Goal: Transaction & Acquisition: Purchase product/service

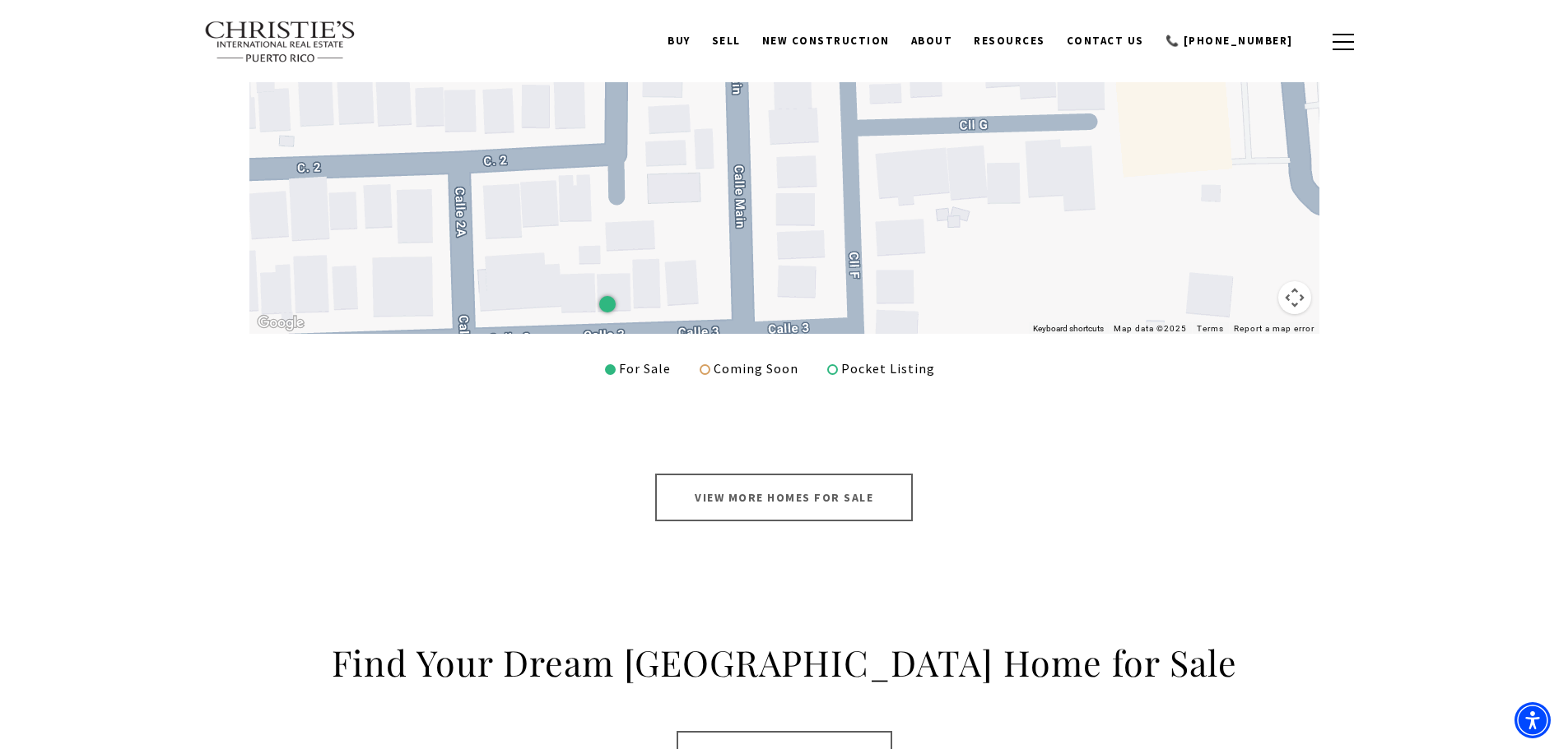
scroll to position [740, 0]
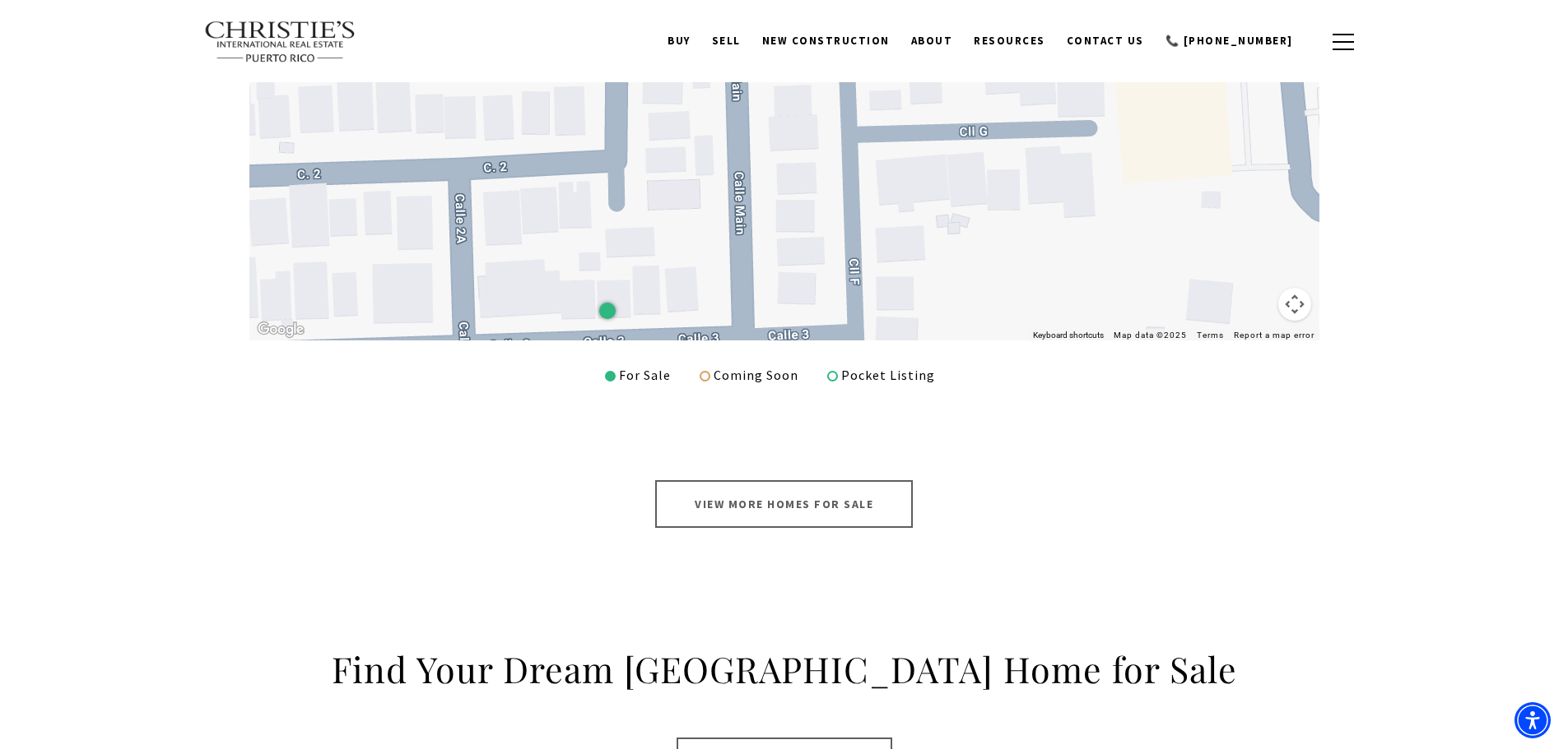
click at [785, 505] on link "View More Homes for Sale" at bounding box center [784, 504] width 258 height 47
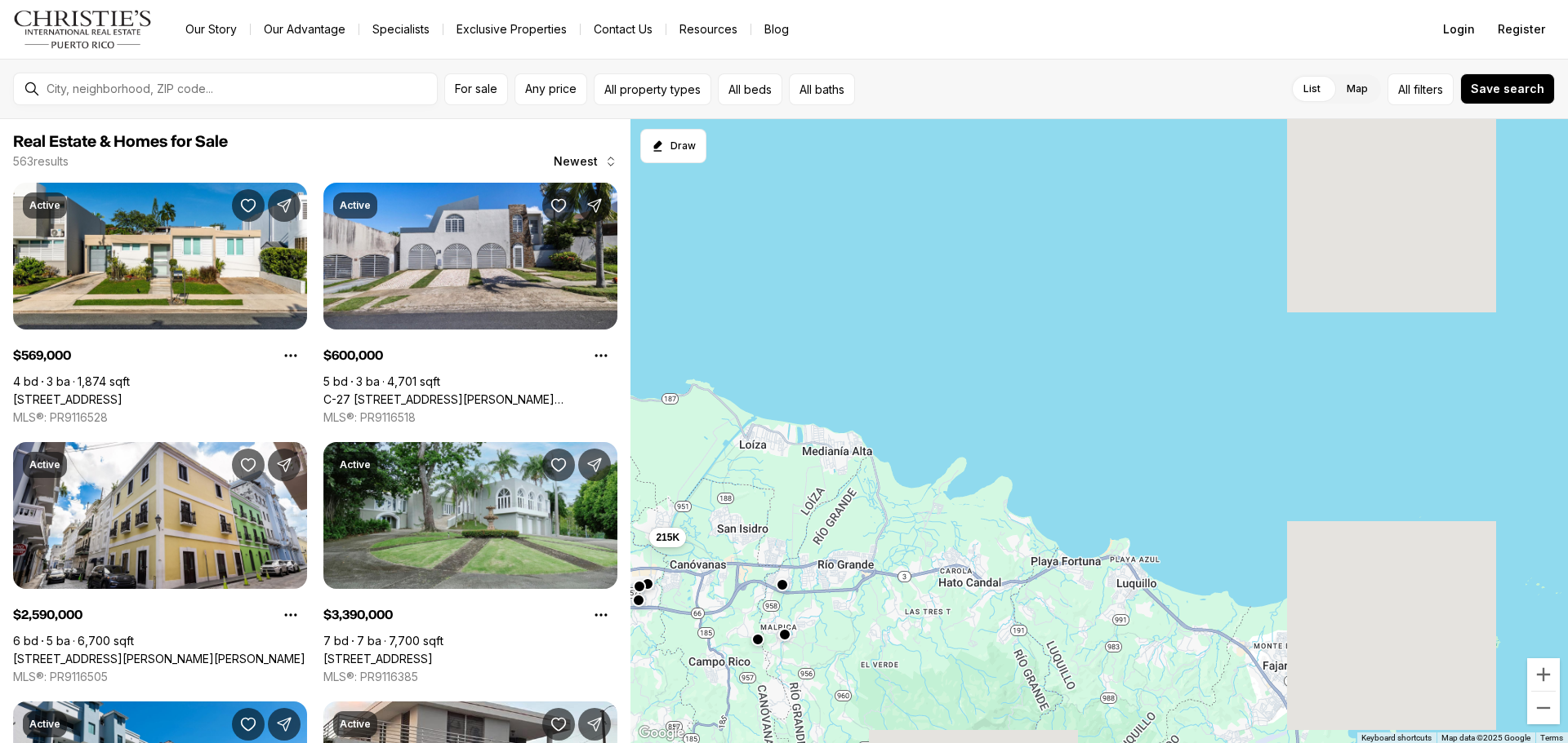
drag, startPoint x: 1434, startPoint y: 518, endPoint x: 665, endPoint y: 467, distance: 770.7
click at [665, 467] on div "469K 165K 115K 169K 493K 215K 350K 2.3M 680K 800K 225K 173K 600K 700K 450K 249K…" at bounding box center [1099, 432] width 937 height 625
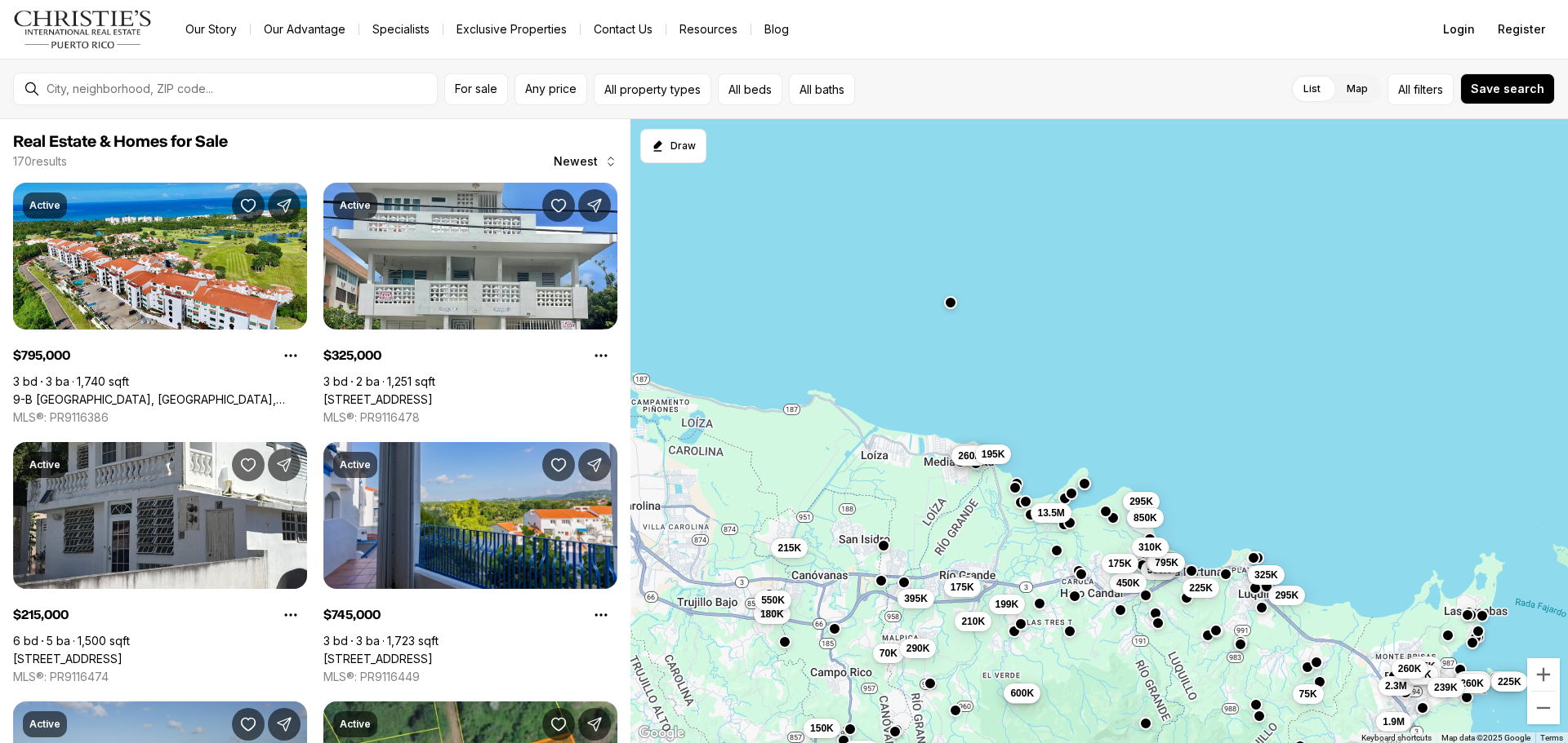
drag, startPoint x: 942, startPoint y: 565, endPoint x: 1041, endPoint y: 540, distance: 102.1
click at [1041, 540] on div "395K 215K 70K 180K 290K 550K 550K 395K 340K 75K 159K 235K 2.3M 225K 260K 50K 23…" at bounding box center [1099, 432] width 937 height 625
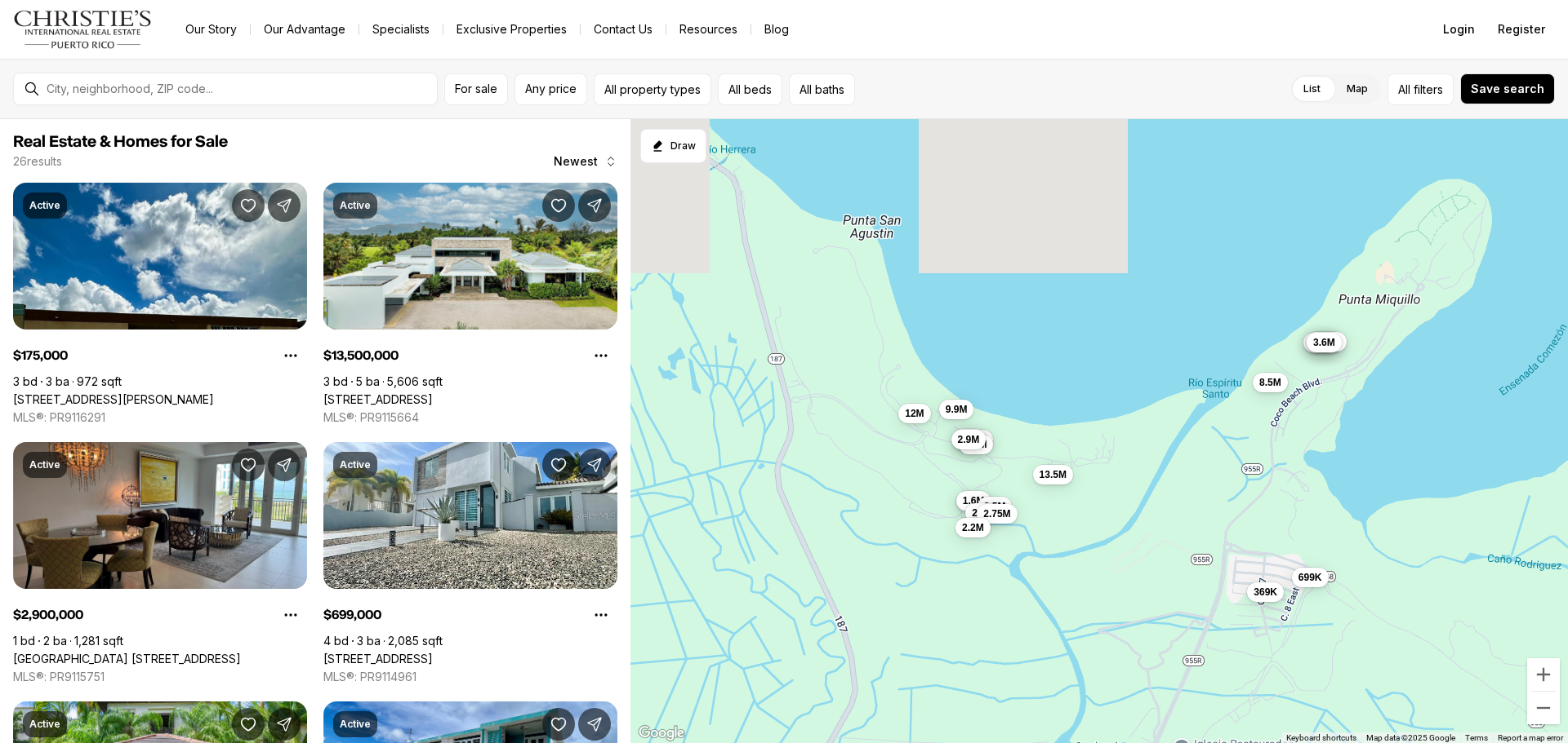
drag, startPoint x: 841, startPoint y: 387, endPoint x: 921, endPoint y: 602, distance: 229.4
click at [921, 602] on div "380K 12M 8.5M 369K 699K 2M 13.5M 4.99M 4.99M 175K 9.9M 6.1M 3.15M 2.4M 3.3M 3.6…" at bounding box center [1099, 432] width 937 height 625
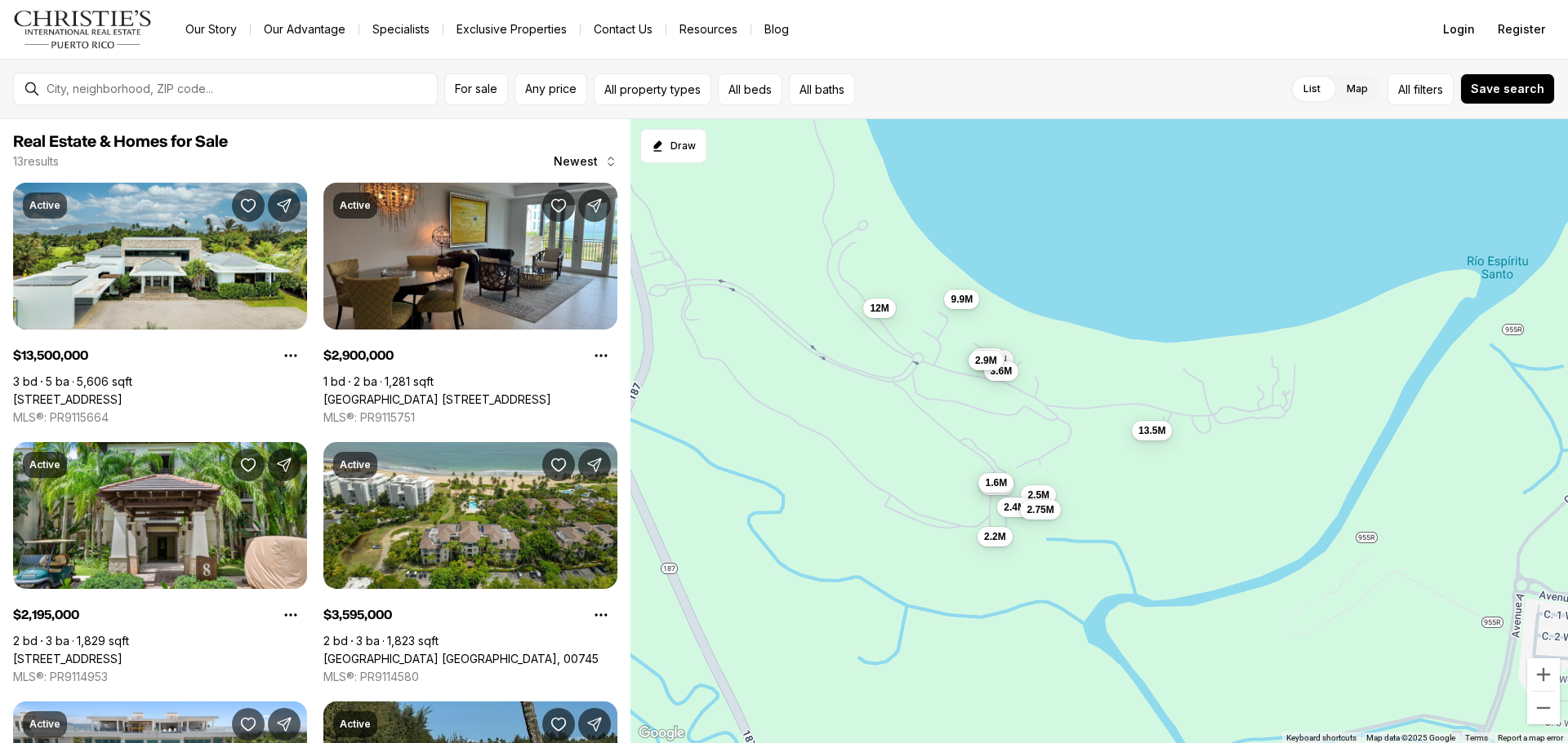
drag, startPoint x: 947, startPoint y: 406, endPoint x: 934, endPoint y: 472, distance: 67.3
click at [934, 472] on div "12M 13.5M 9.9M 3.15M 2.4M 3.3M 3.6M 2.9M 1.6M 2.5M 2.4M 2.75M 2.2M" at bounding box center [1099, 432] width 937 height 625
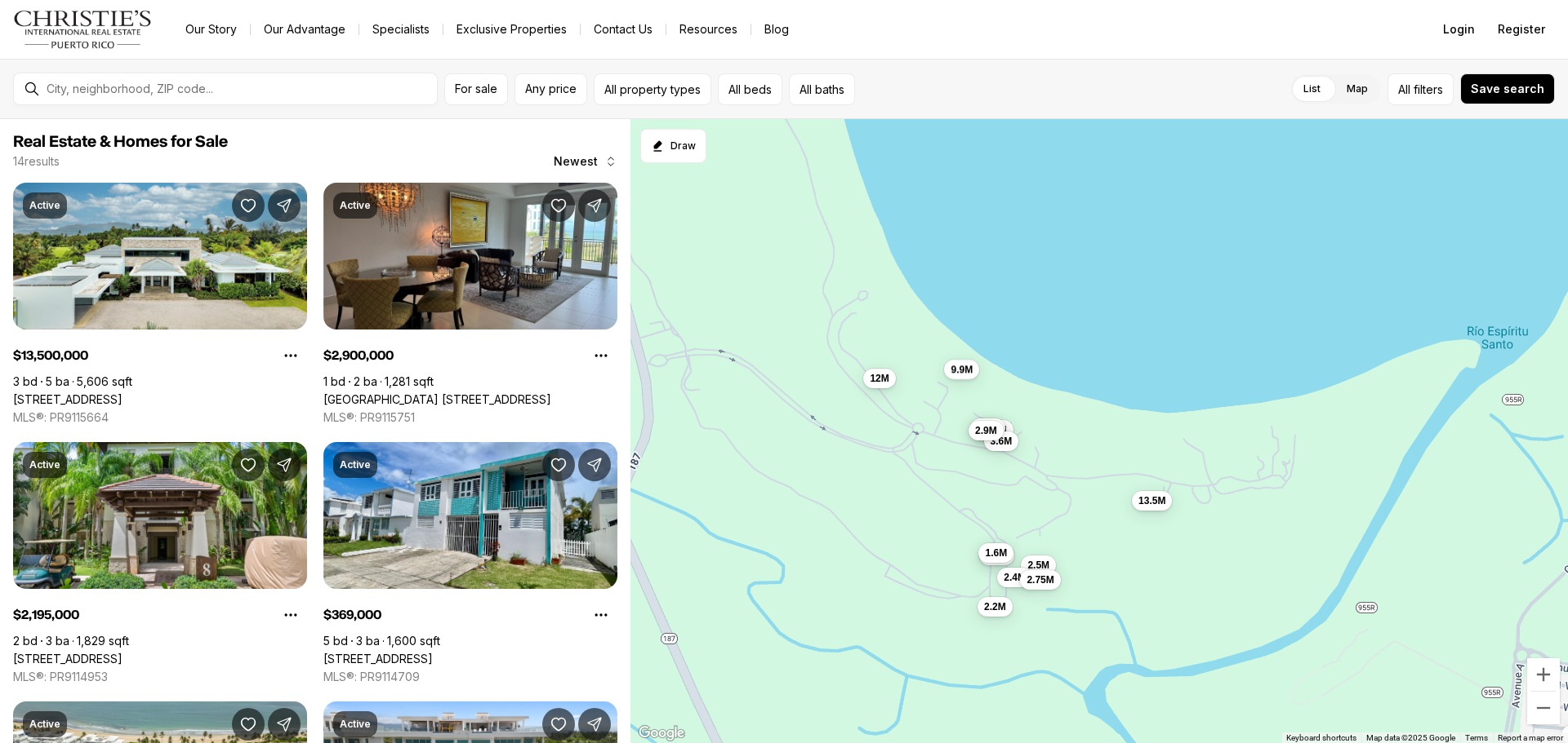
drag, startPoint x: 880, startPoint y: 391, endPoint x: 880, endPoint y: 468, distance: 77.0
click at [880, 468] on div "12M 13.5M 3.15M 2.4M 3.3M 3.6M 2.9M 1.6M 2.5M 2.4M 2.75M 2.2M 369K 9.9M" at bounding box center [1099, 432] width 937 height 625
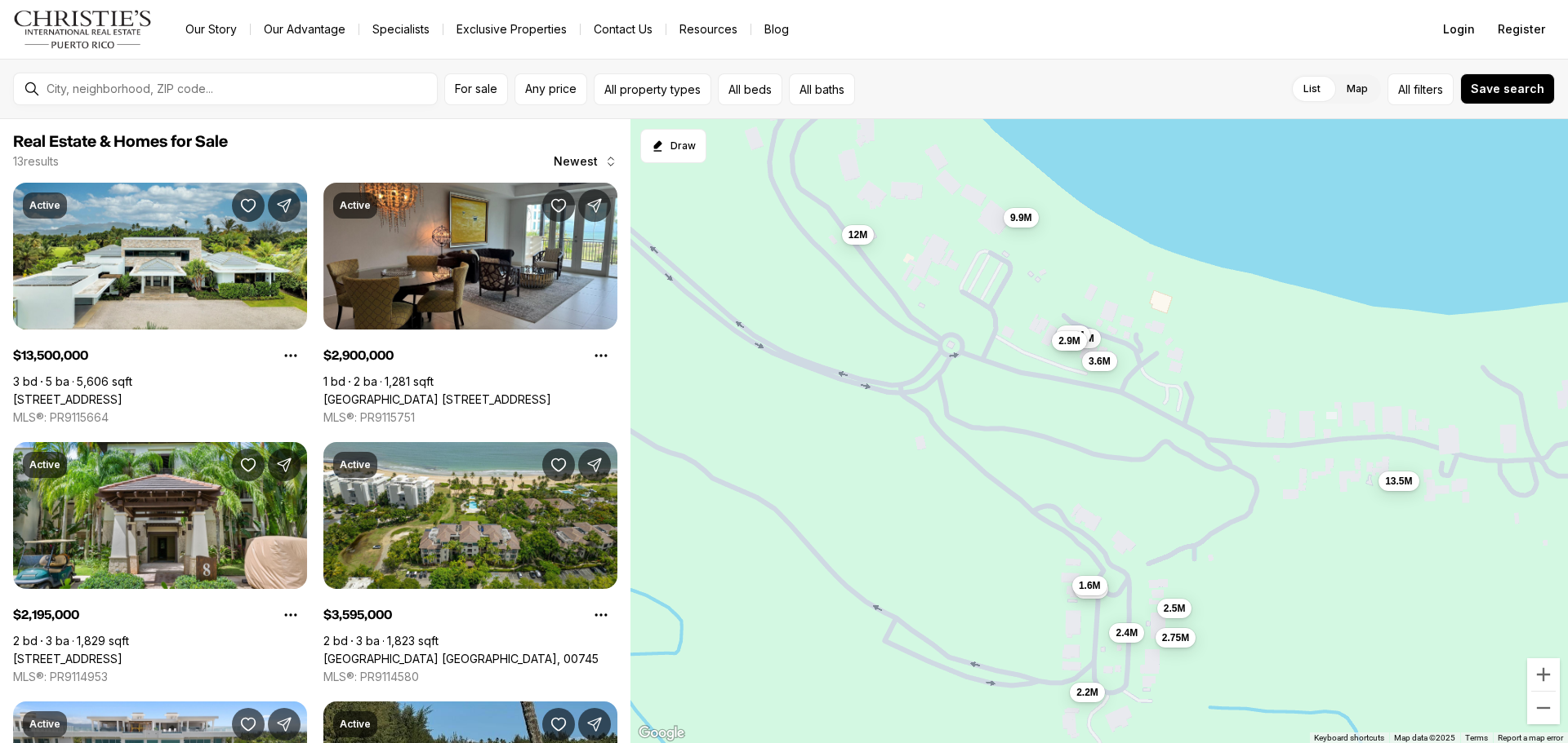
drag, startPoint x: 908, startPoint y: 534, endPoint x: 901, endPoint y: 486, distance: 48.5
click at [901, 486] on div "12M 13.5M 3.15M 2.4M 3.3M 3.6M 2.9M 1.6M 2.5M 2.4M 2.75M 2.2M 9.9M" at bounding box center [1099, 432] width 937 height 625
click at [588, 159] on span "Newest" at bounding box center [575, 161] width 45 height 13
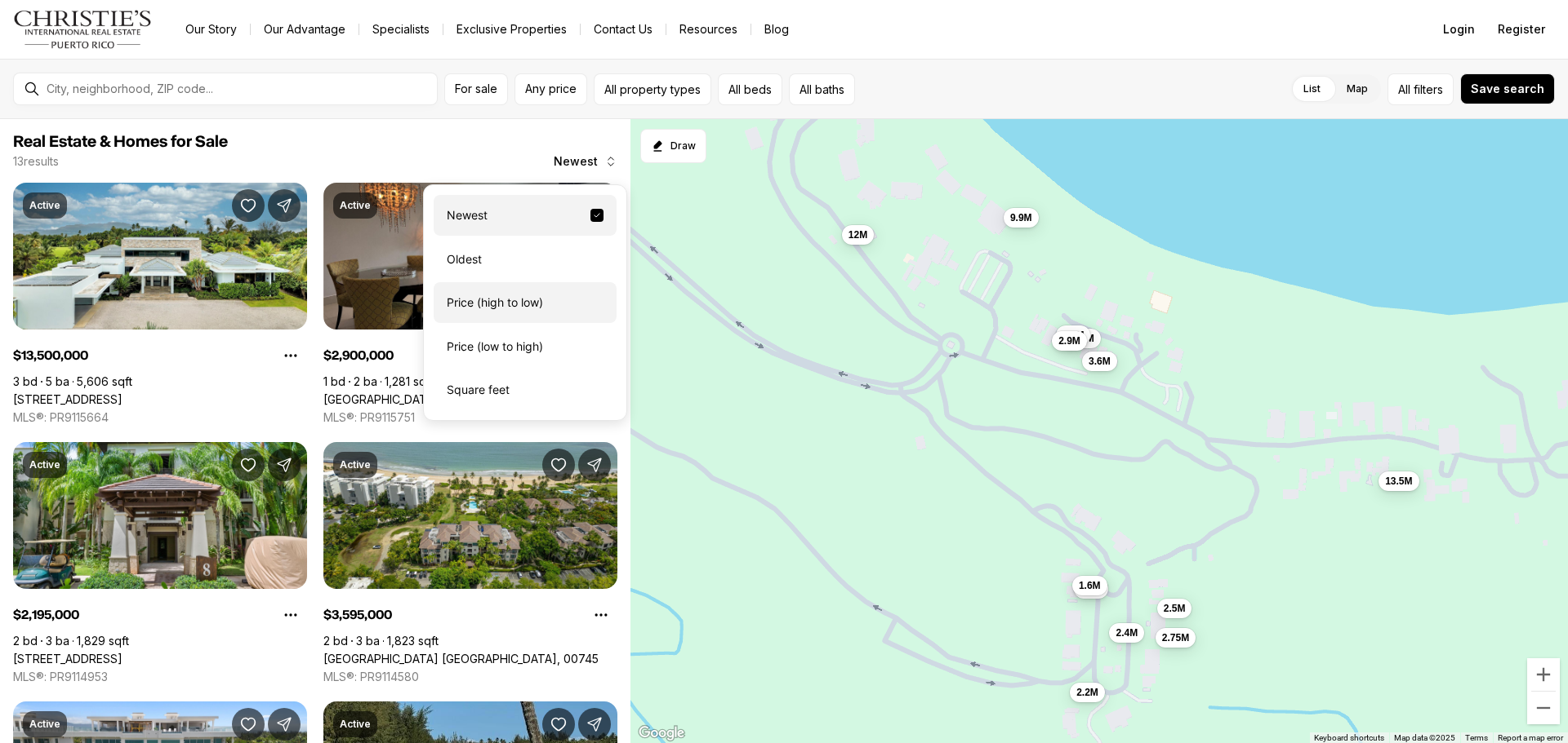
click at [499, 300] on div "Price (high to low)" at bounding box center [525, 303] width 183 height 41
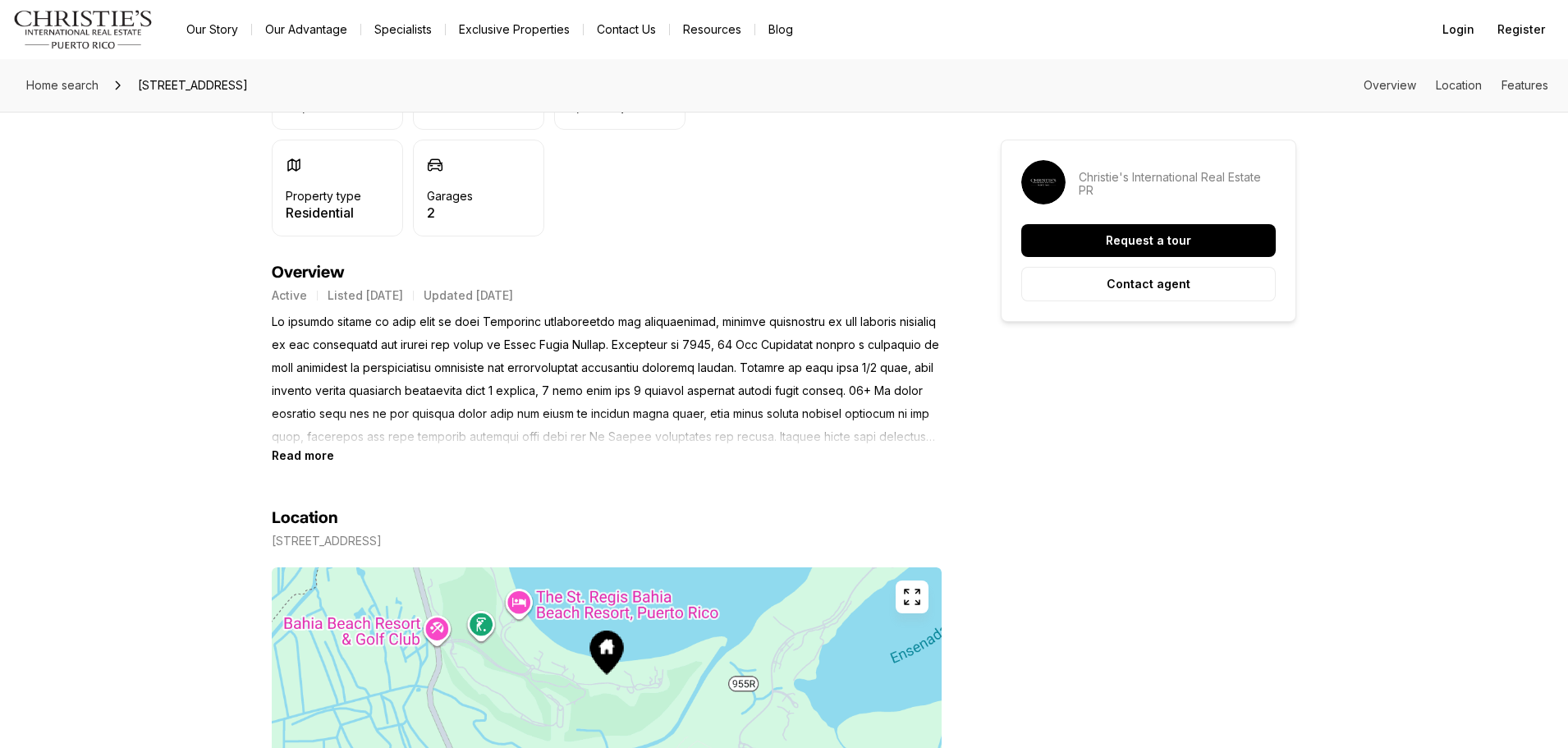
scroll to position [575, 0]
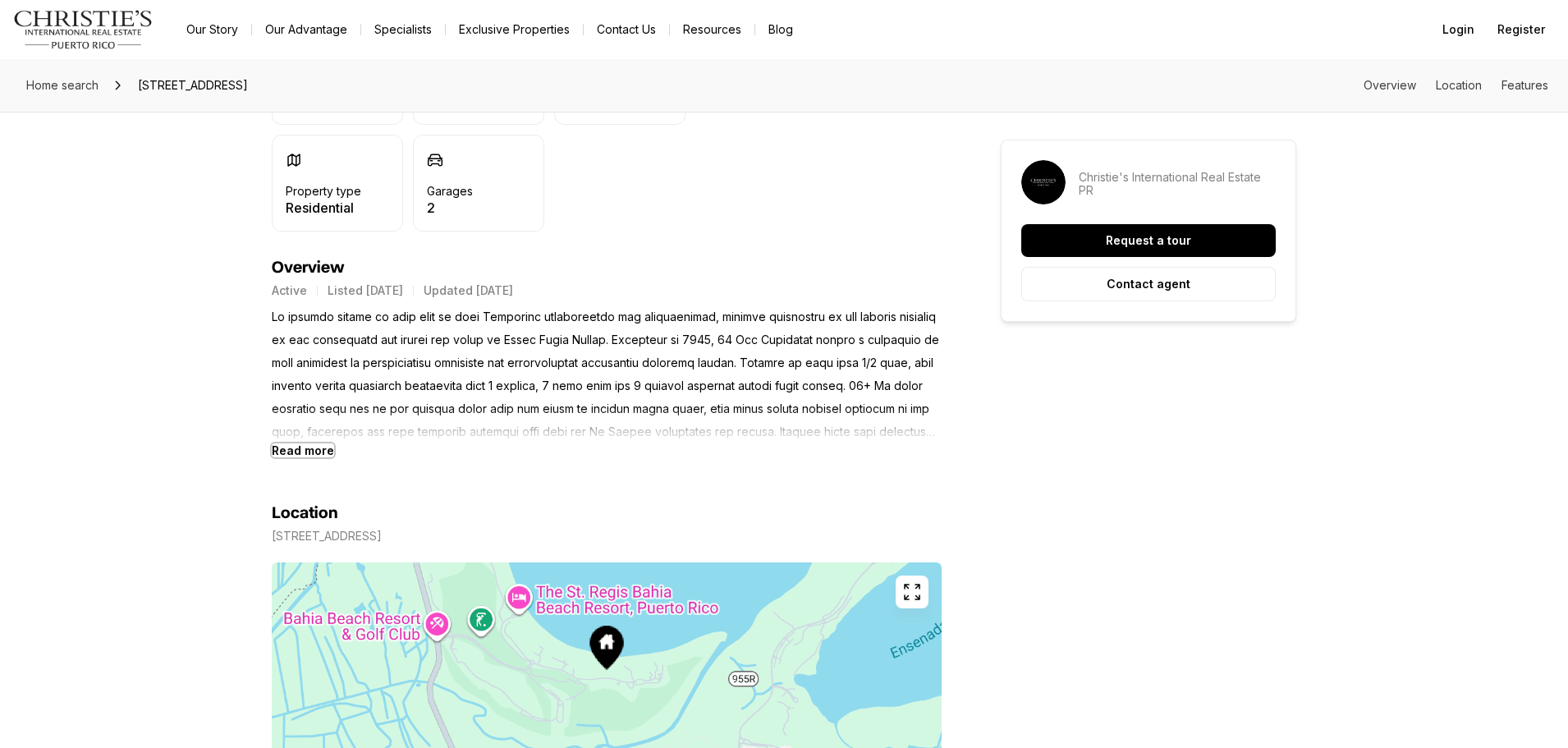
click at [301, 452] on b "Read more" at bounding box center [303, 450] width 62 height 14
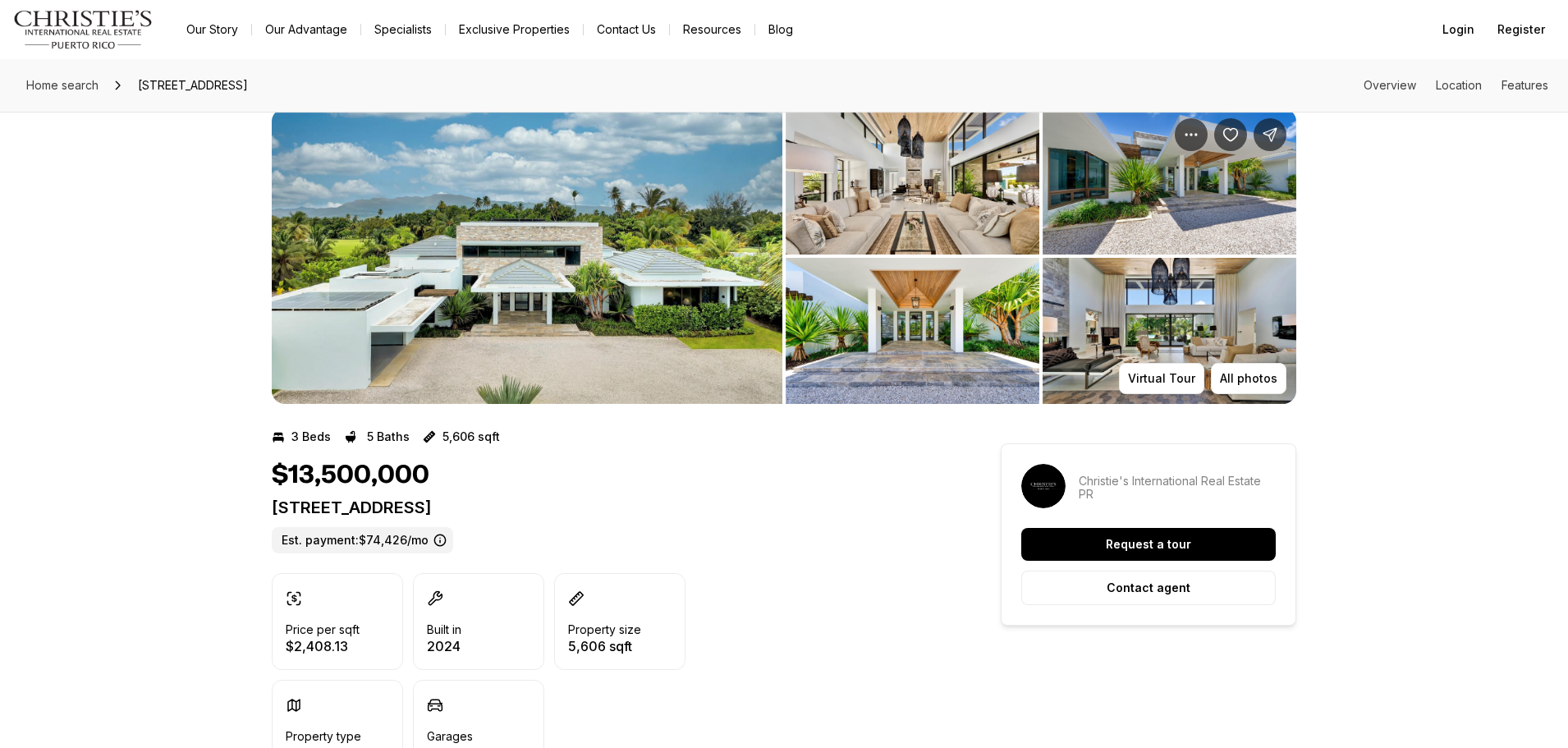
scroll to position [0, 0]
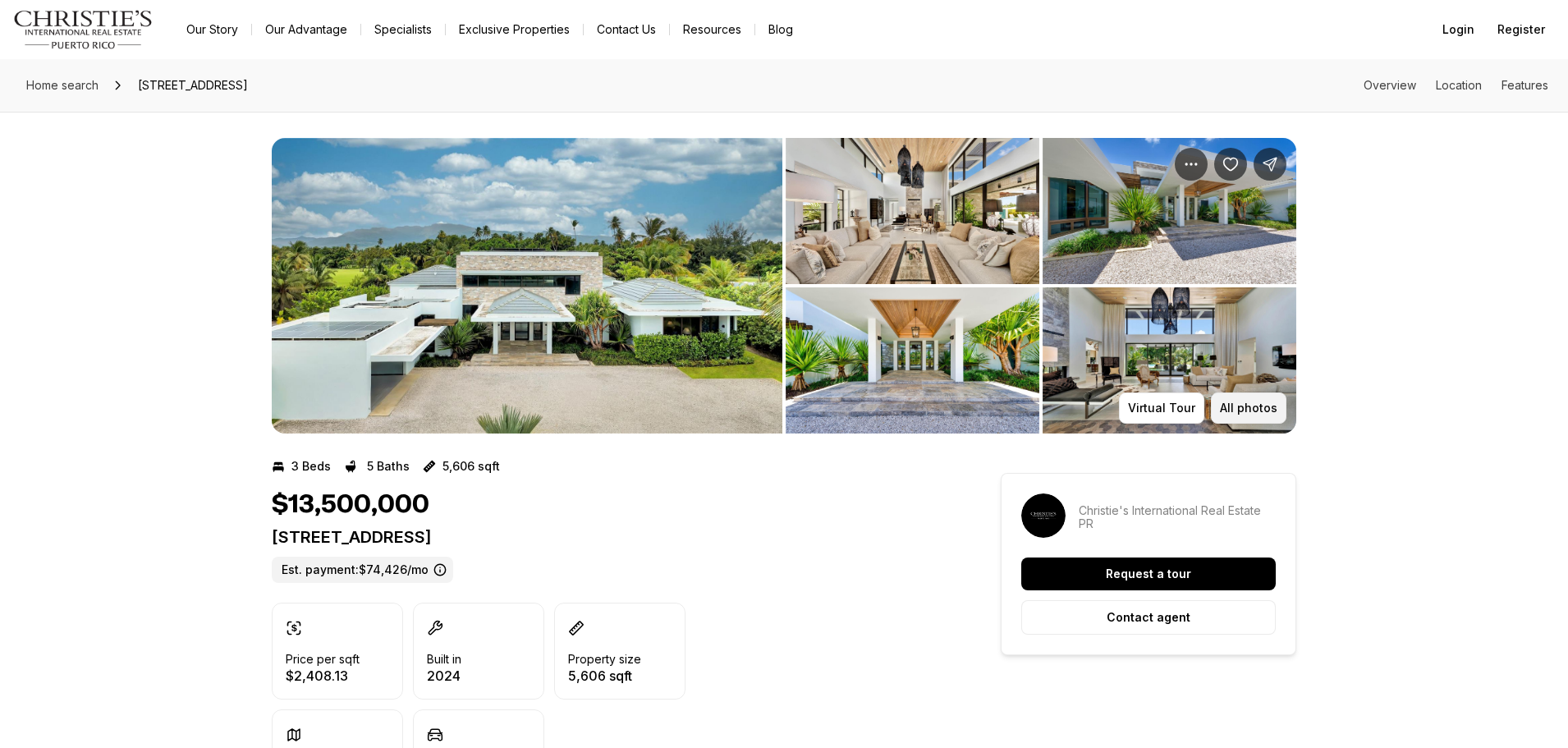
click at [1246, 404] on p "All photos" at bounding box center [1249, 408] width 58 height 13
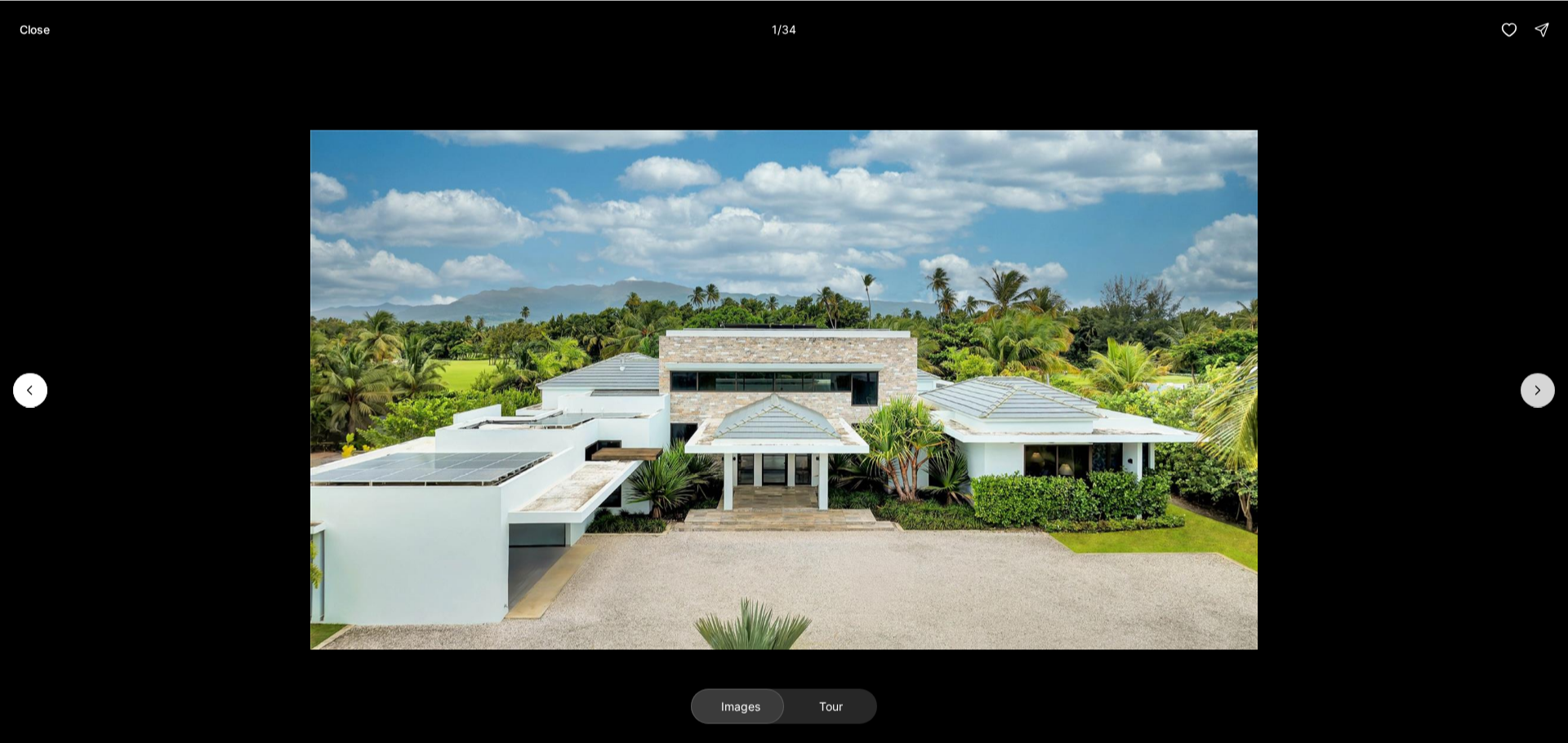
click at [1540, 397] on icon "Next slide" at bounding box center [1537, 390] width 17 height 17
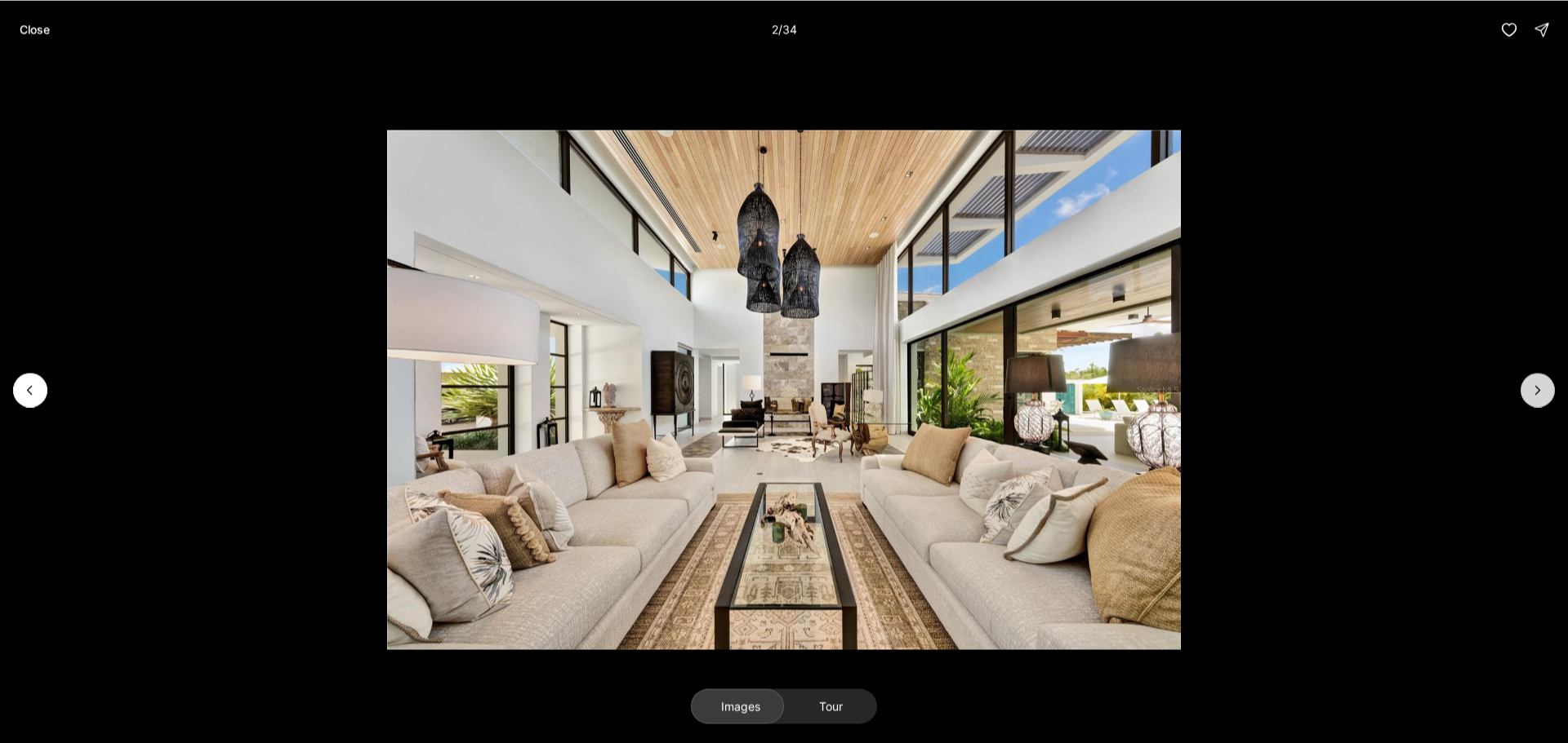
click at [1540, 397] on icon "Next slide" at bounding box center [1537, 390] width 17 height 17
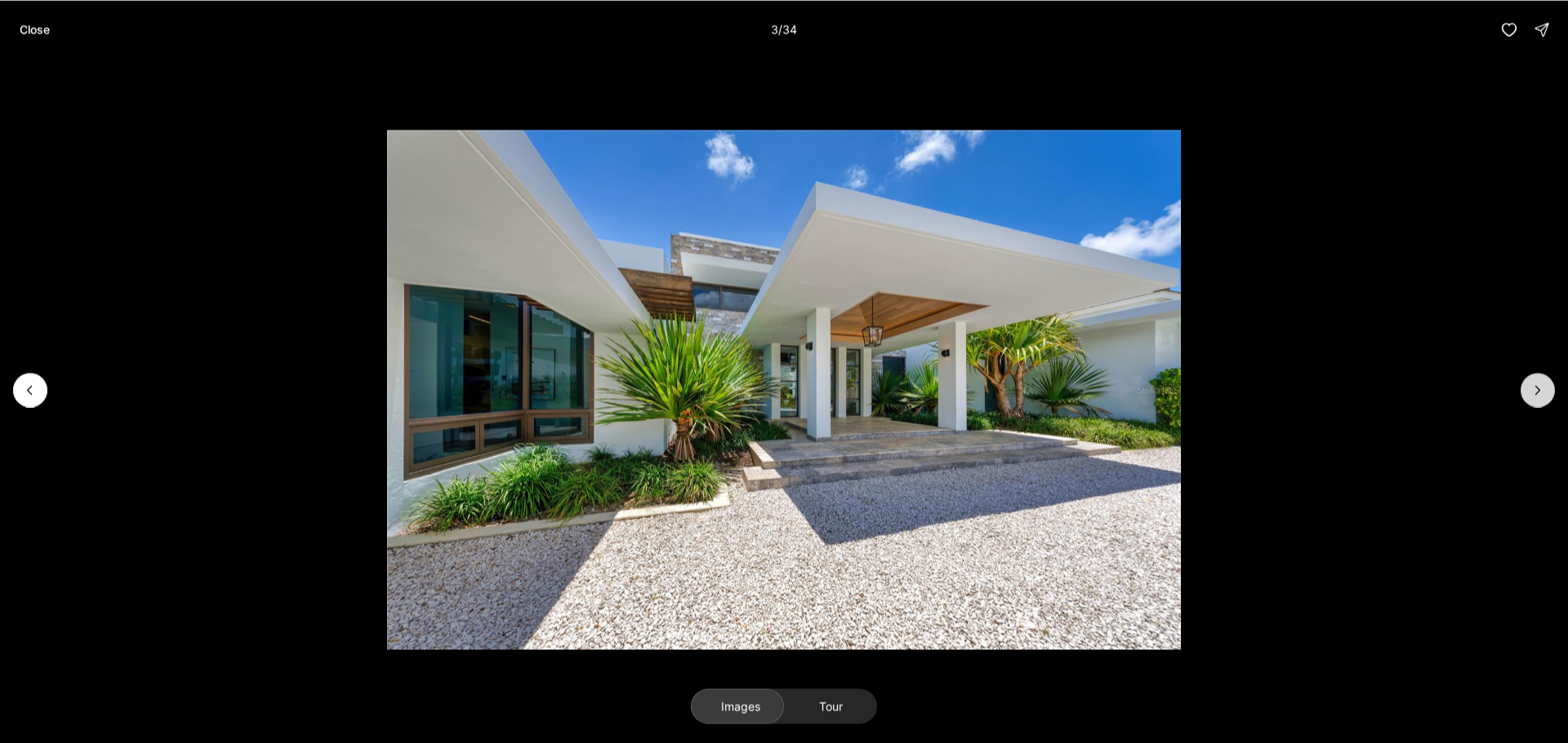
click at [1540, 397] on icon "Next slide" at bounding box center [1537, 390] width 17 height 17
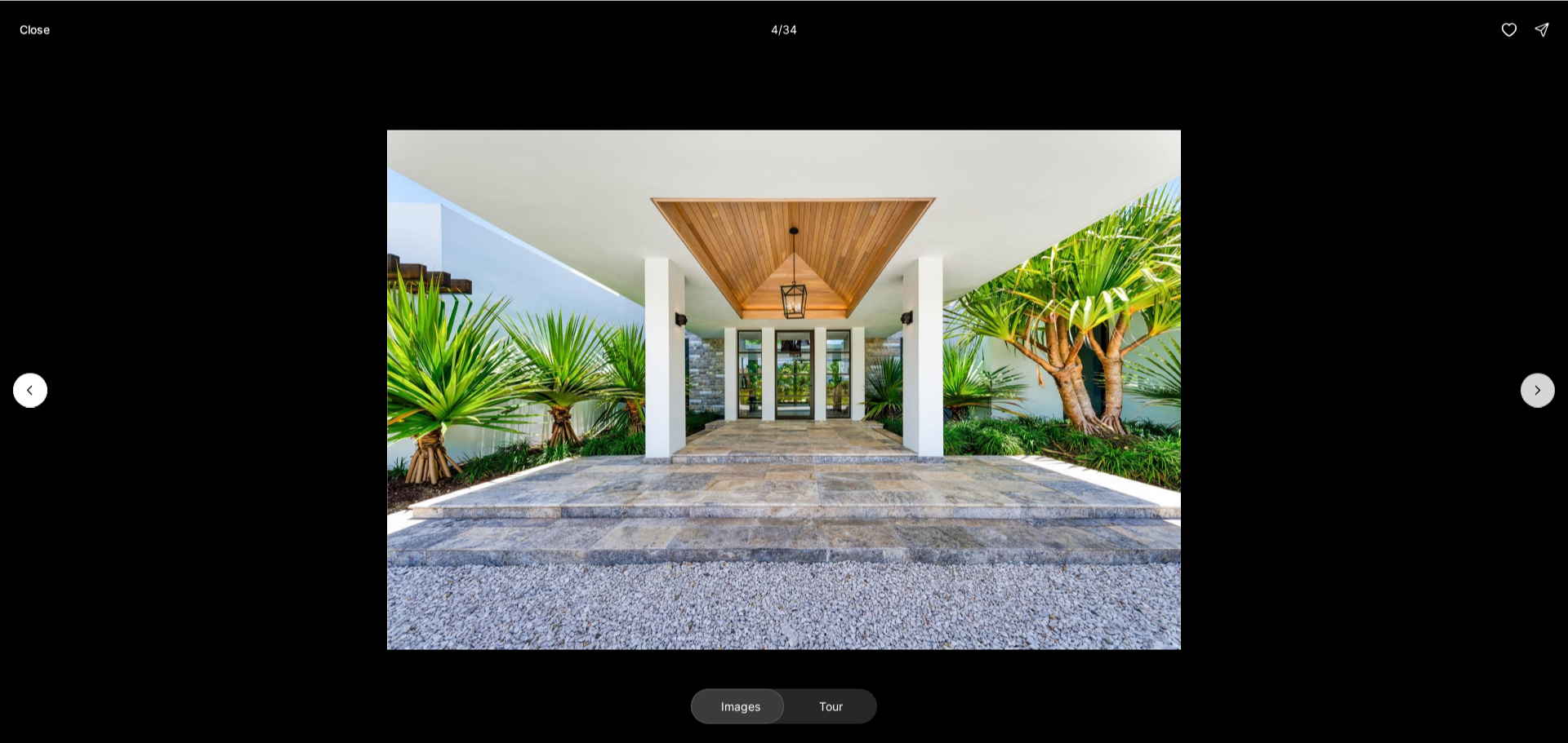
click at [1540, 397] on icon "Next slide" at bounding box center [1537, 390] width 17 height 17
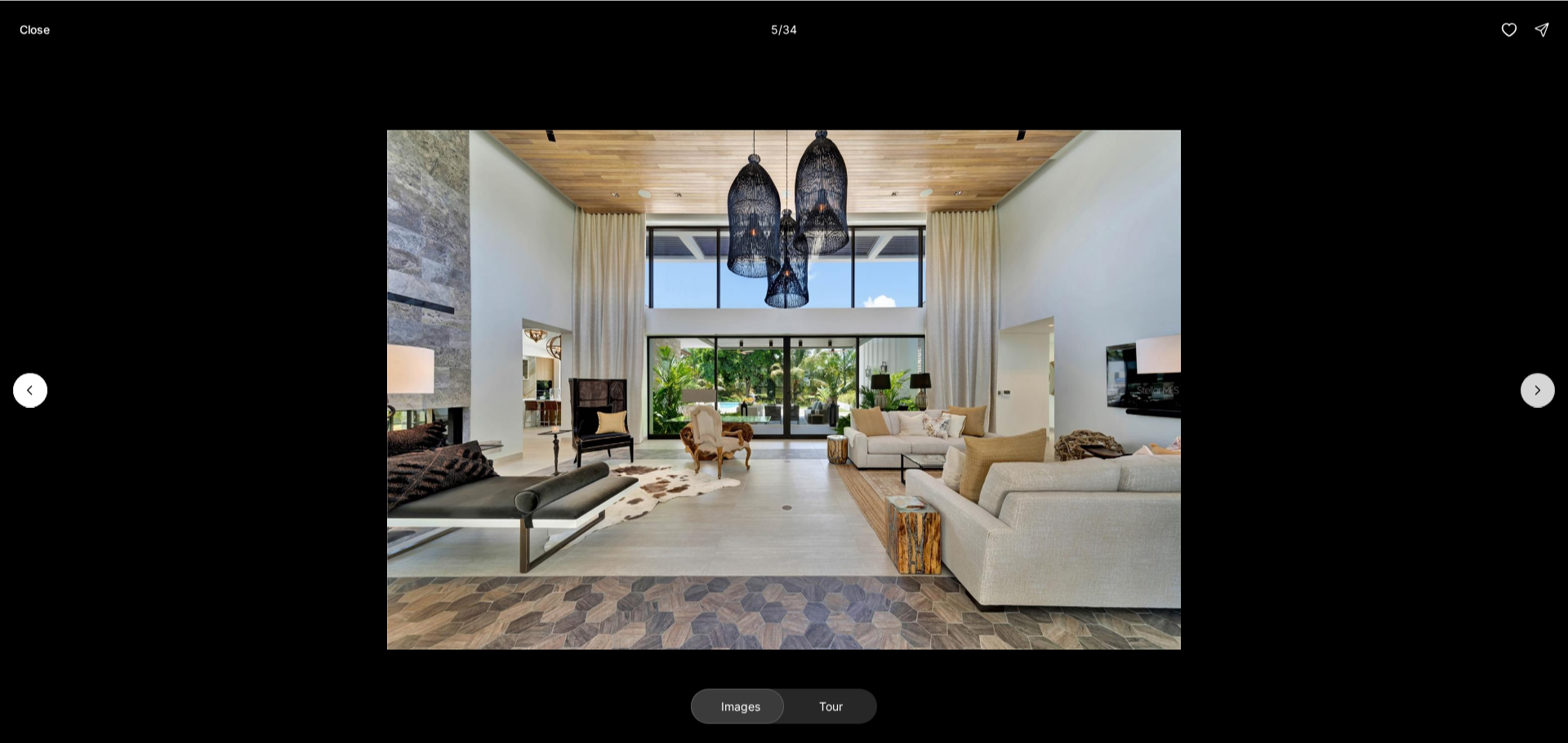
click at [1540, 397] on icon "Next slide" at bounding box center [1537, 390] width 17 height 17
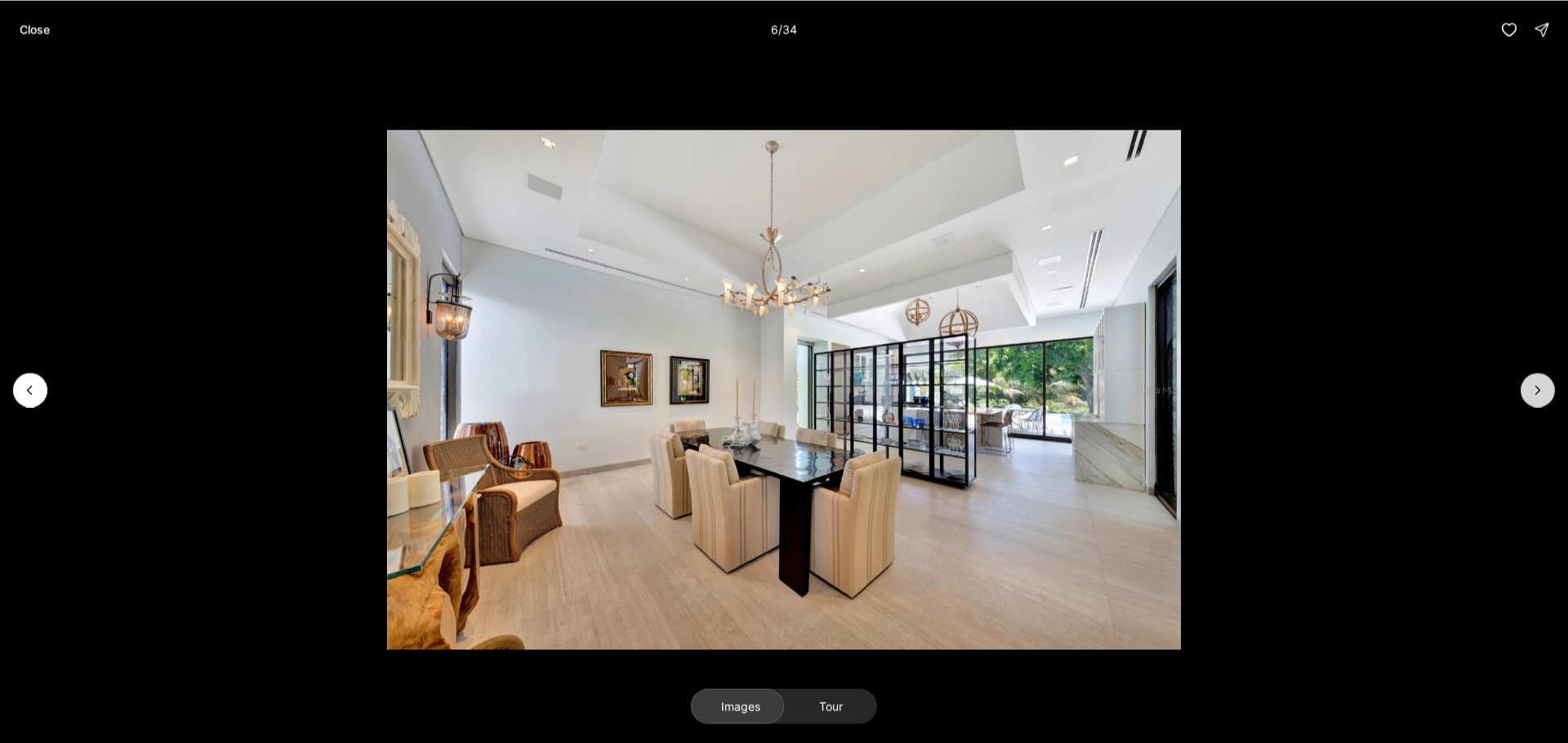
click at [1540, 397] on icon "Next slide" at bounding box center [1537, 390] width 17 height 17
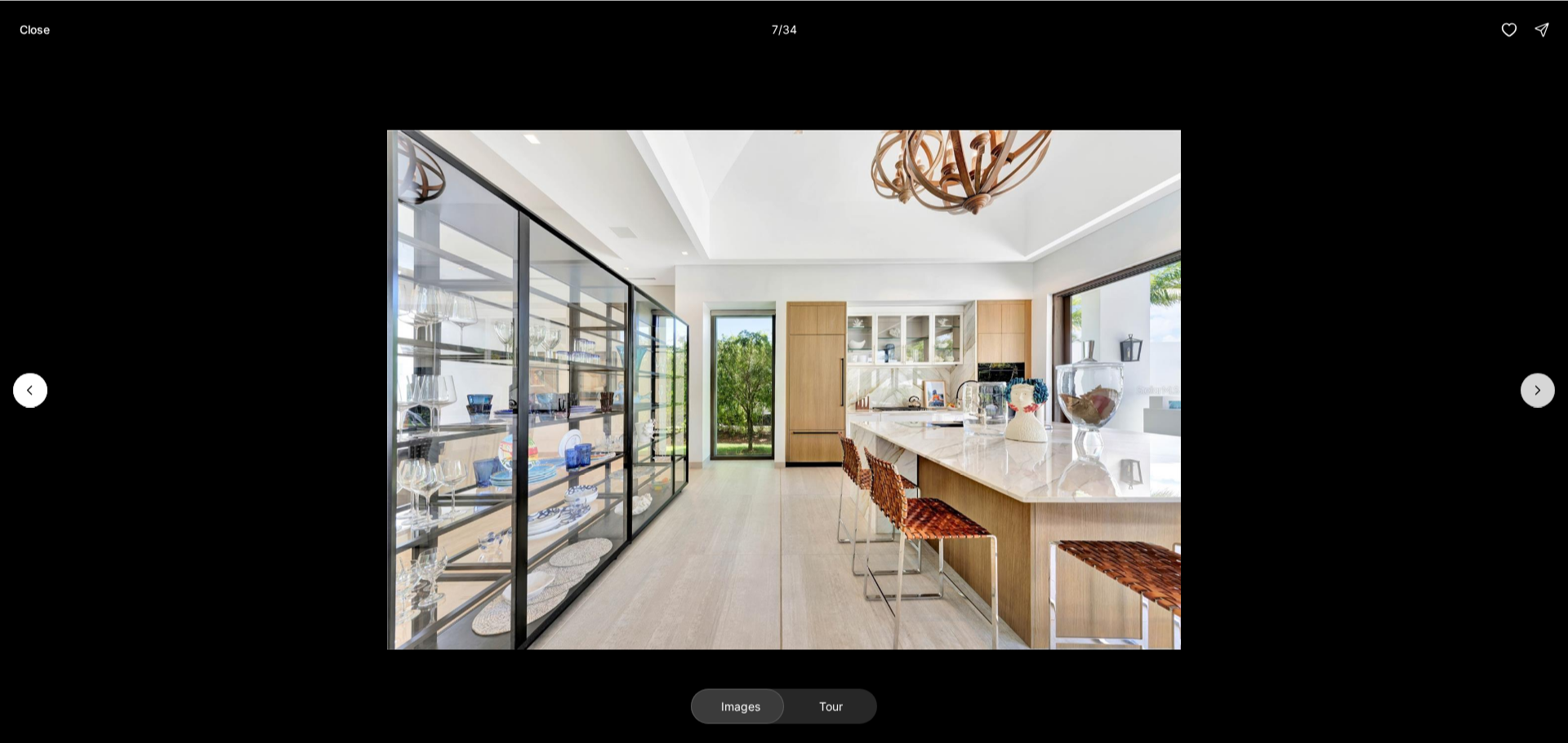
click at [1540, 397] on icon "Next slide" at bounding box center [1537, 390] width 17 height 17
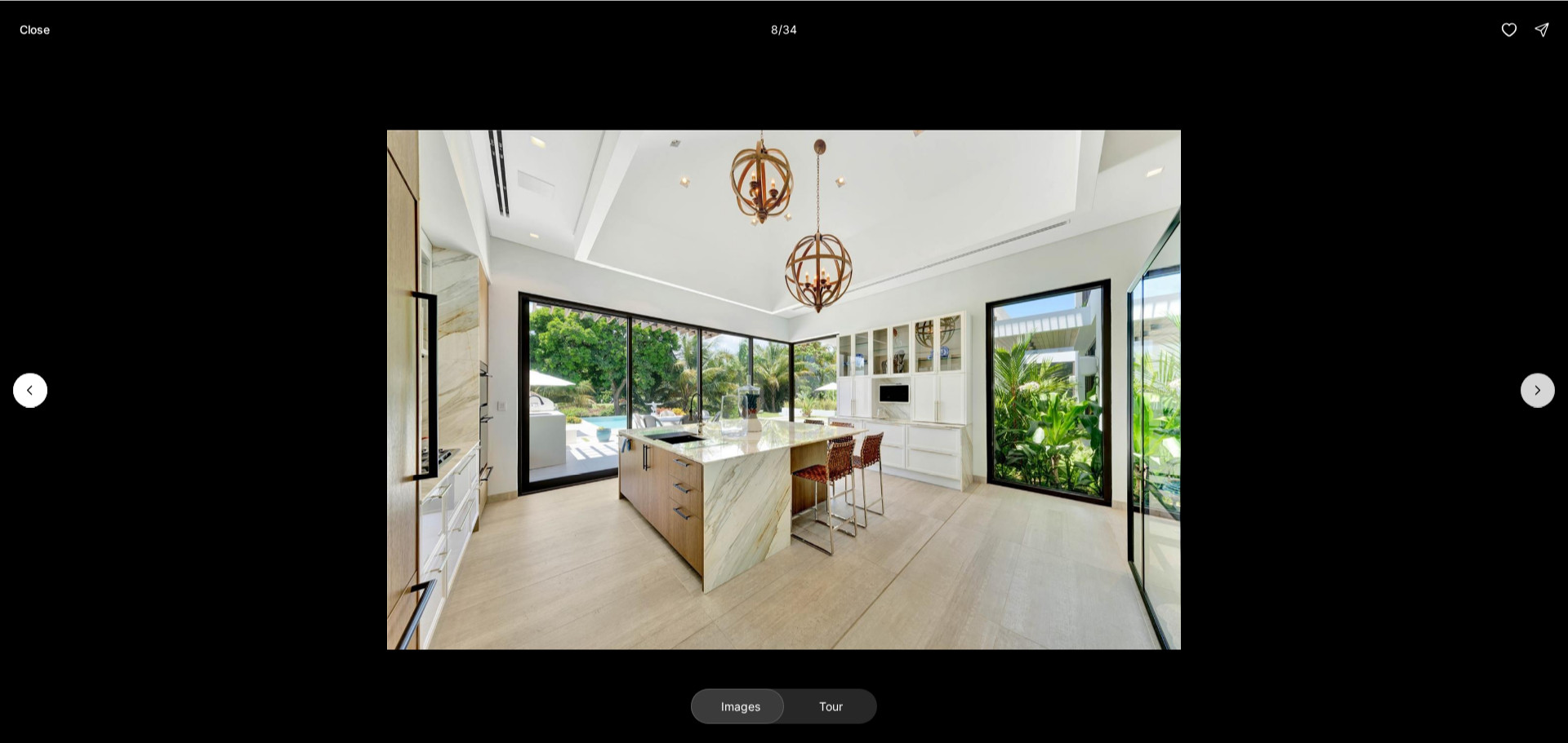
click at [1540, 397] on icon "Next slide" at bounding box center [1537, 390] width 17 height 17
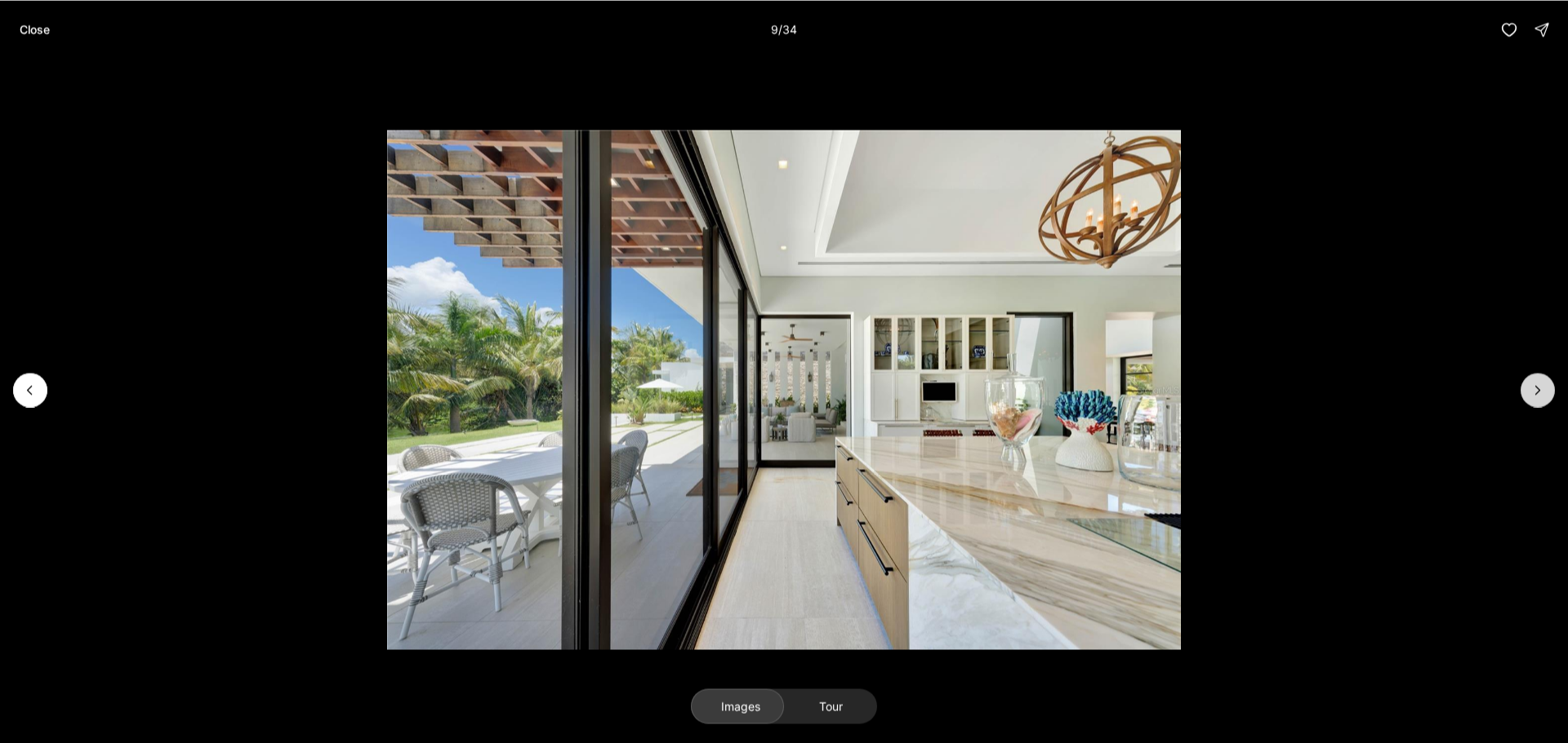
click at [1540, 394] on icon "Next slide" at bounding box center [1537, 390] width 17 height 17
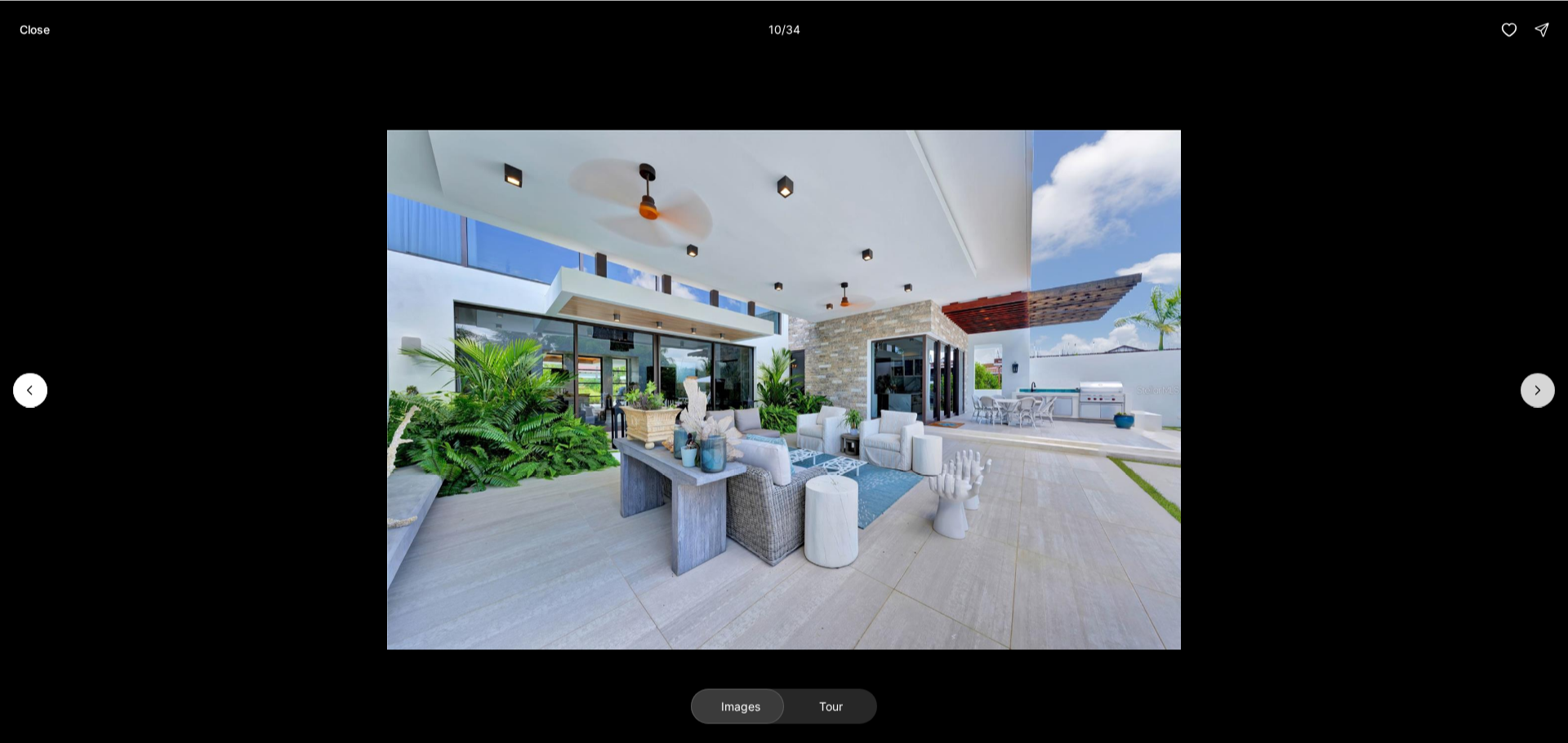
click at [1540, 392] on icon "Next slide" at bounding box center [1537, 390] width 17 height 17
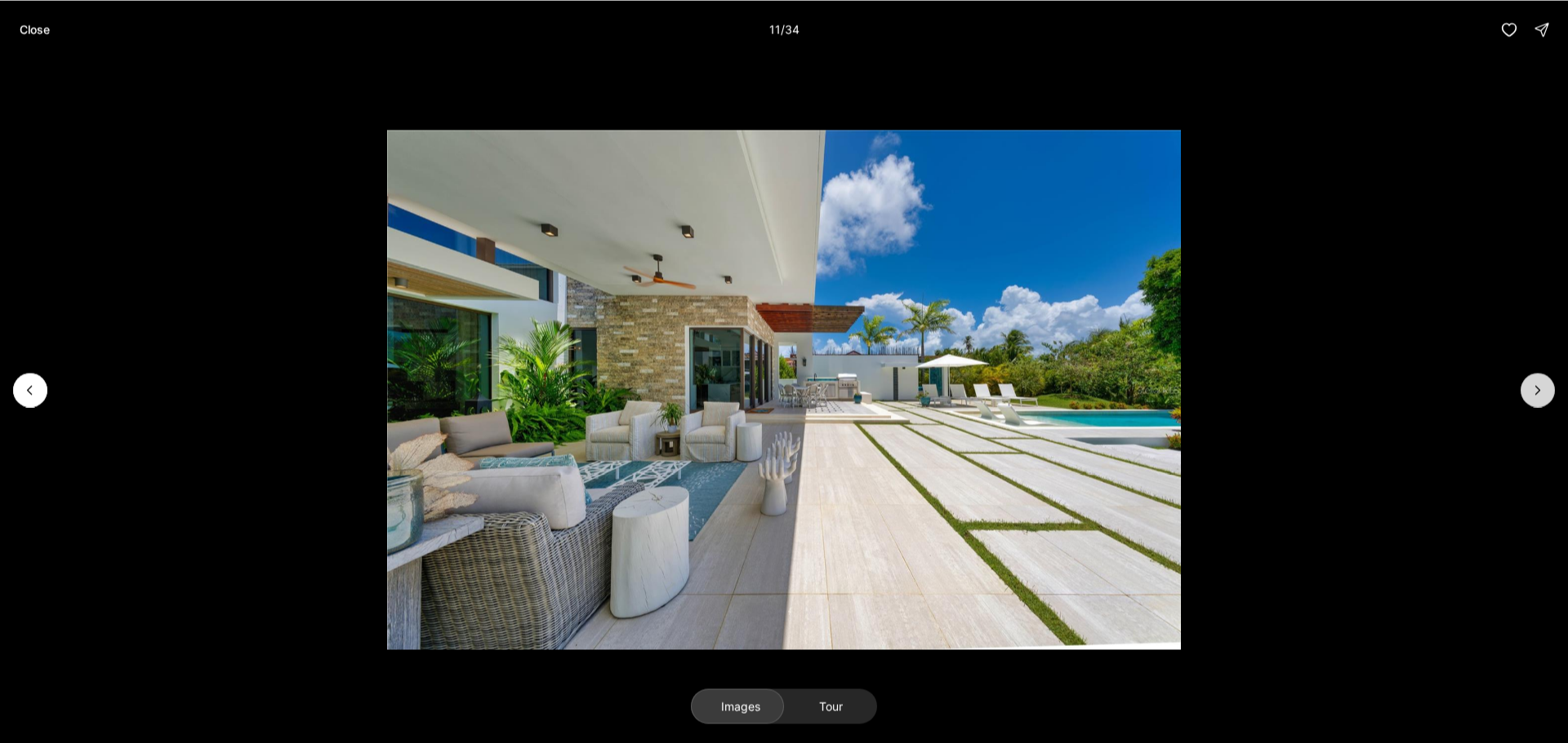
click at [1540, 392] on icon "Next slide" at bounding box center [1537, 390] width 17 height 17
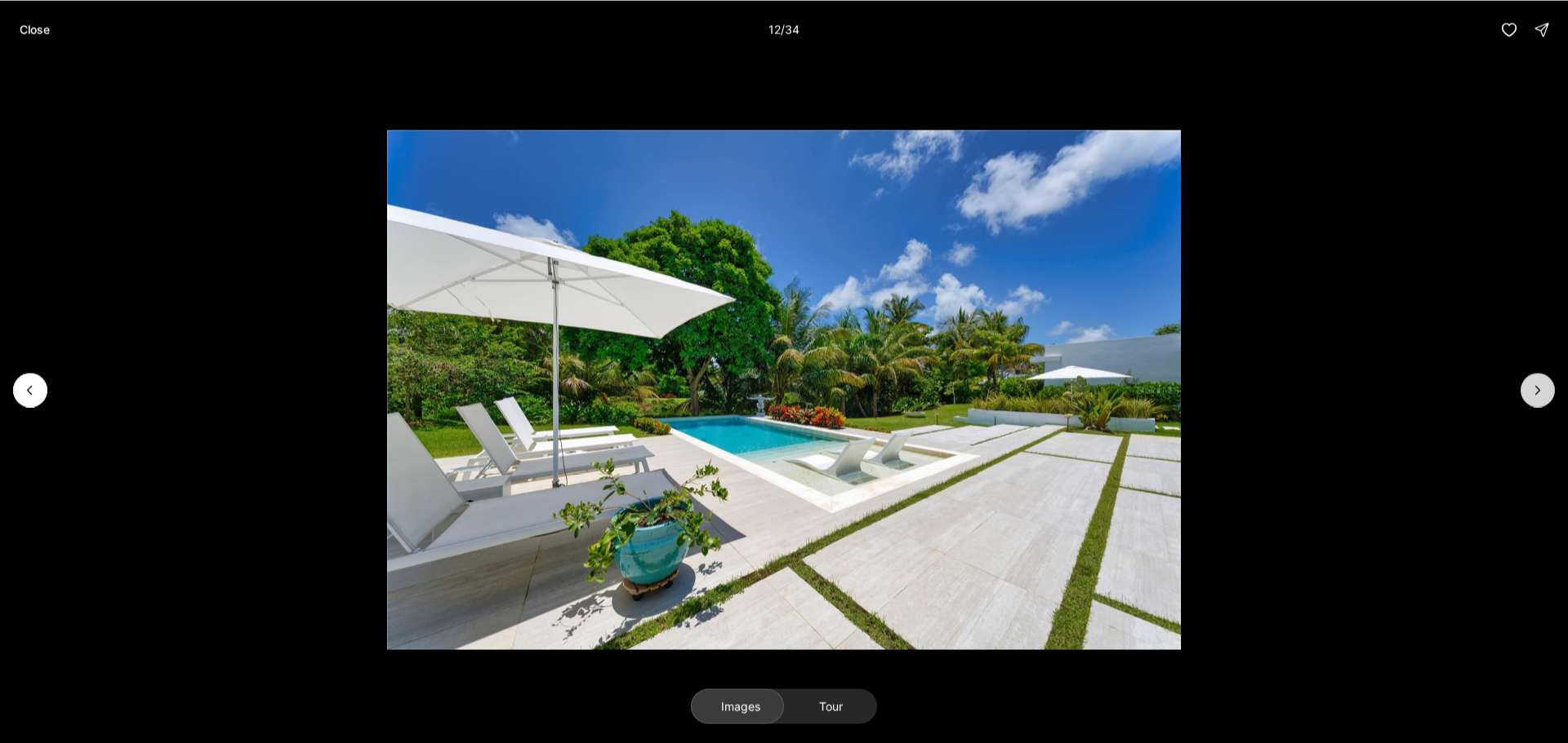
click at [1540, 392] on icon "Next slide" at bounding box center [1537, 390] width 17 height 17
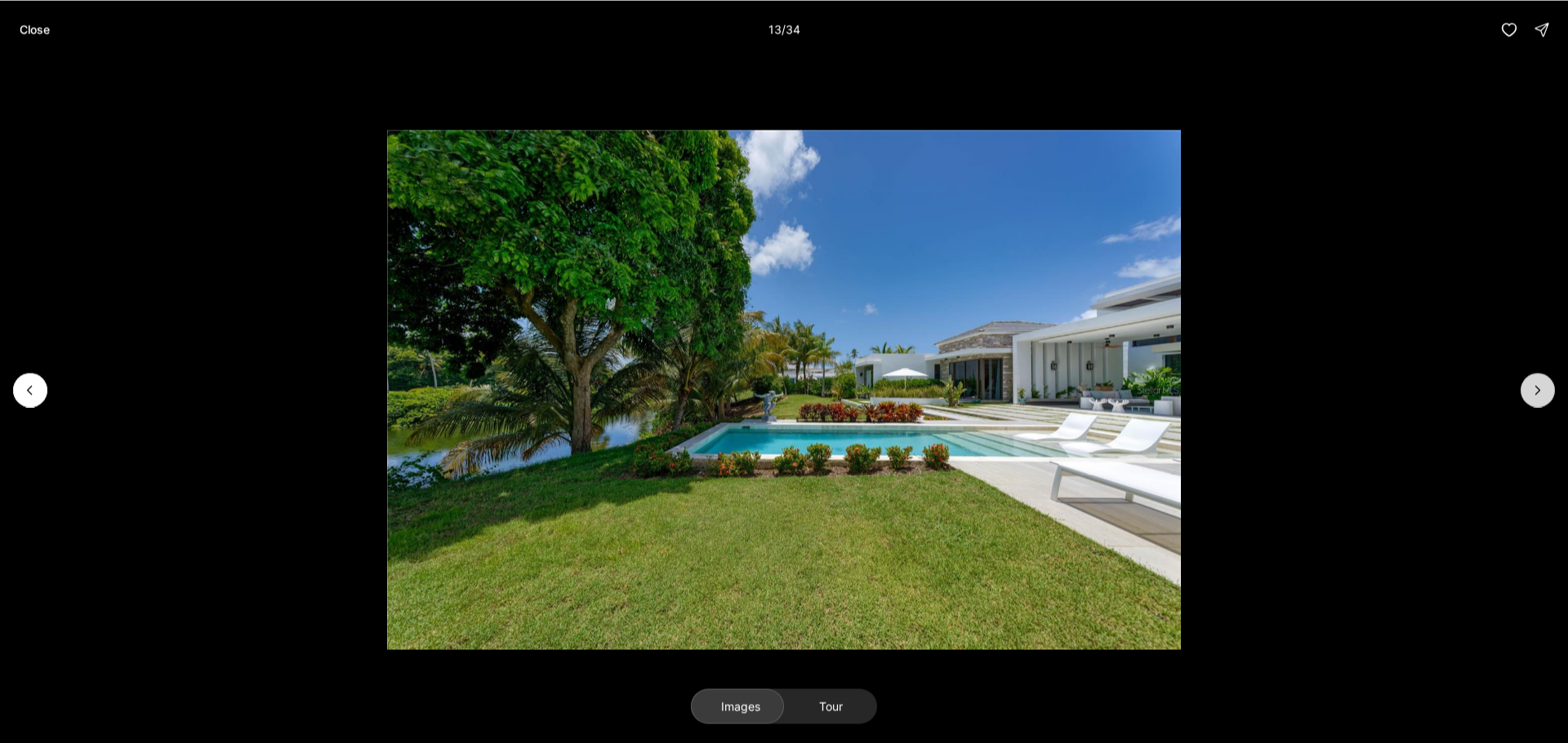
click at [1540, 392] on icon "Next slide" at bounding box center [1537, 390] width 17 height 17
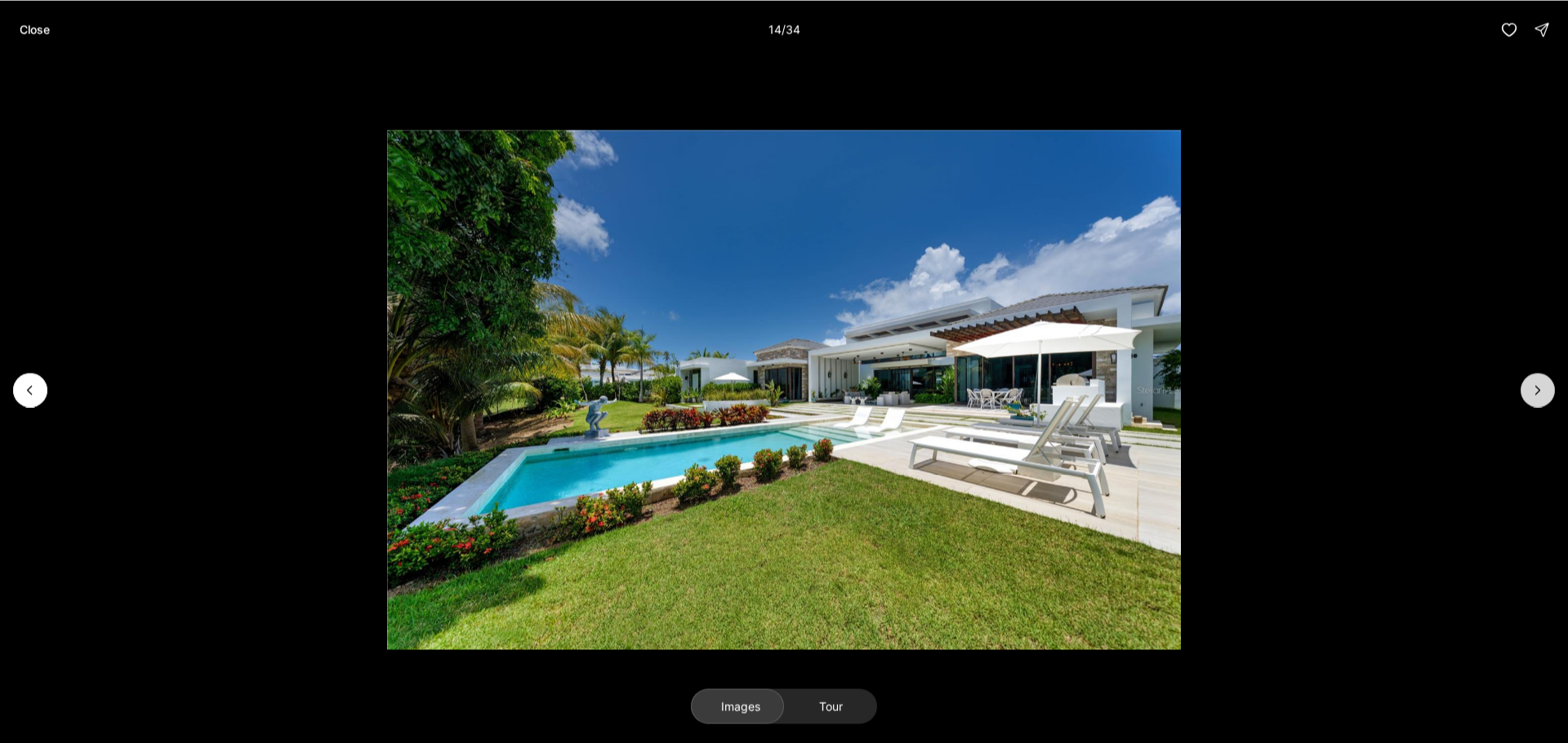
click at [1540, 392] on icon "Next slide" at bounding box center [1537, 390] width 17 height 17
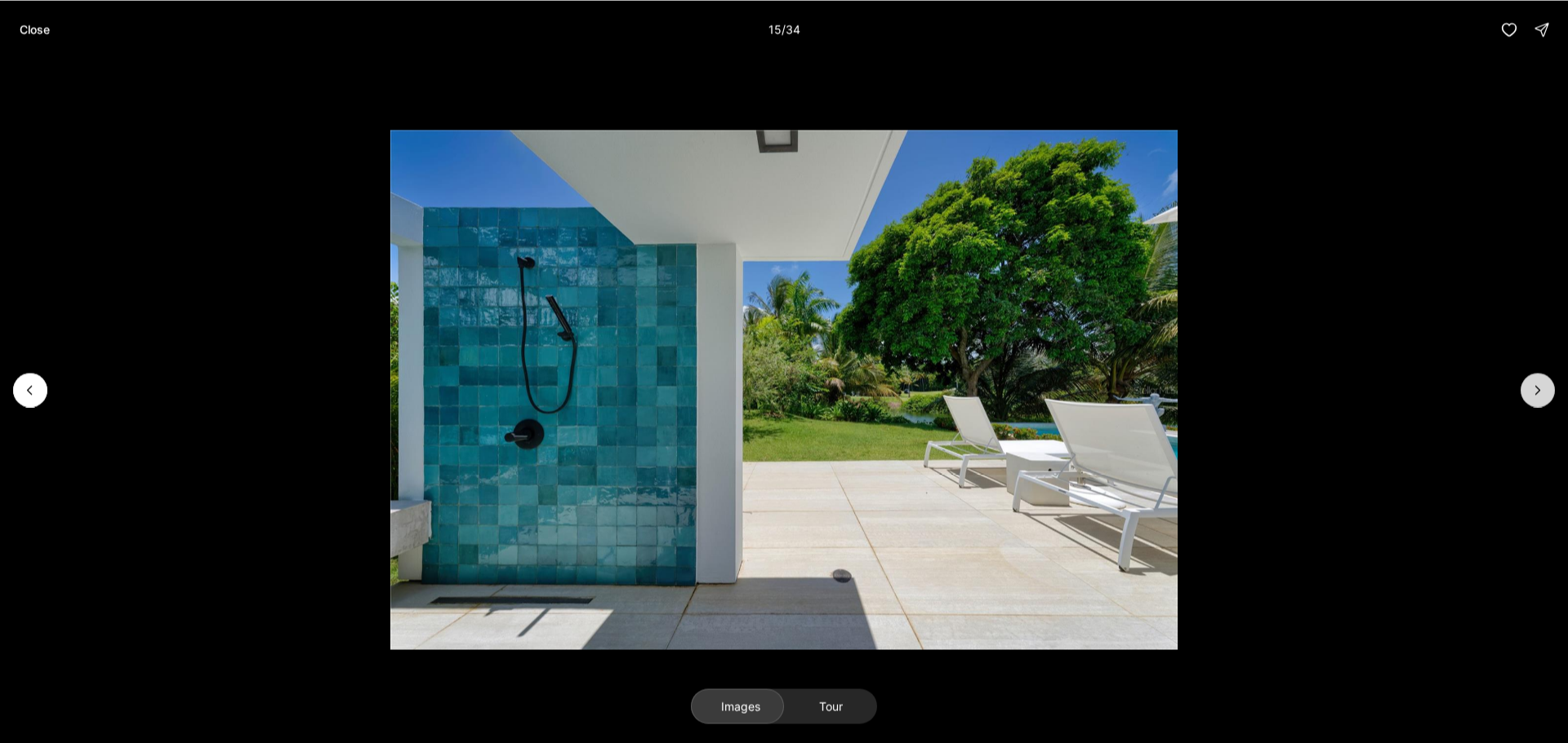
click at [1540, 392] on icon "Next slide" at bounding box center [1537, 390] width 17 height 17
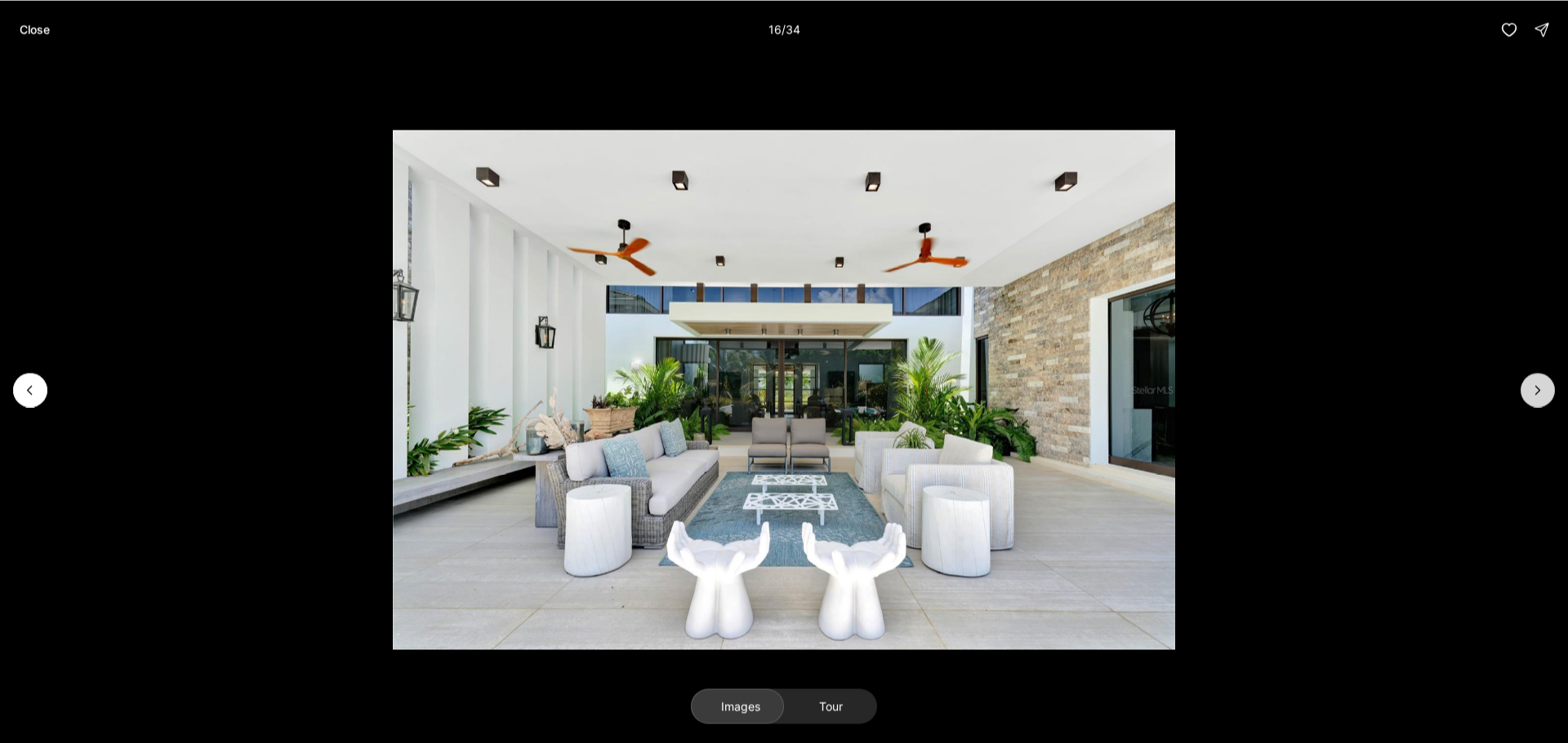
click at [1540, 392] on icon "Next slide" at bounding box center [1537, 390] width 17 height 17
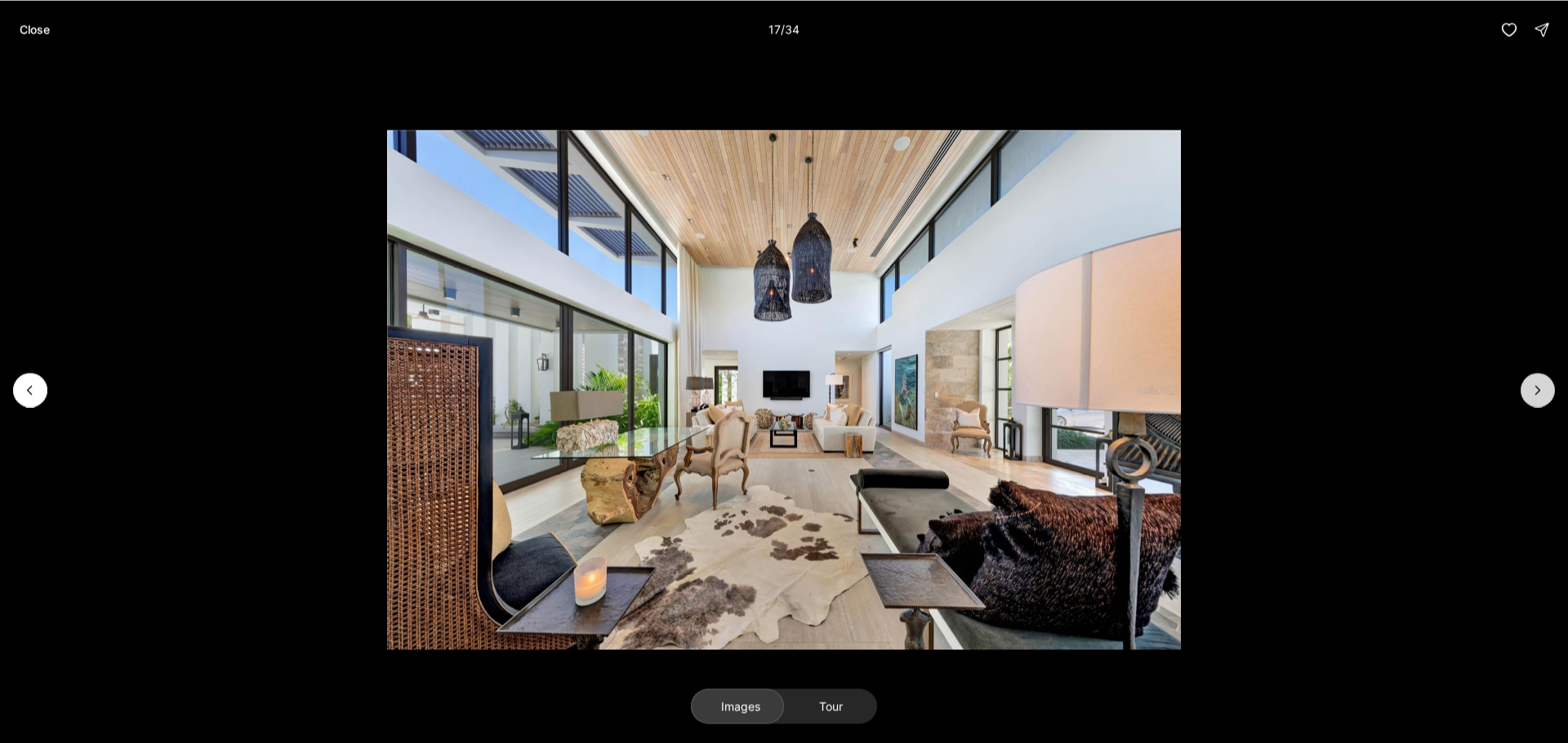
click at [1540, 392] on icon "Next slide" at bounding box center [1537, 390] width 17 height 17
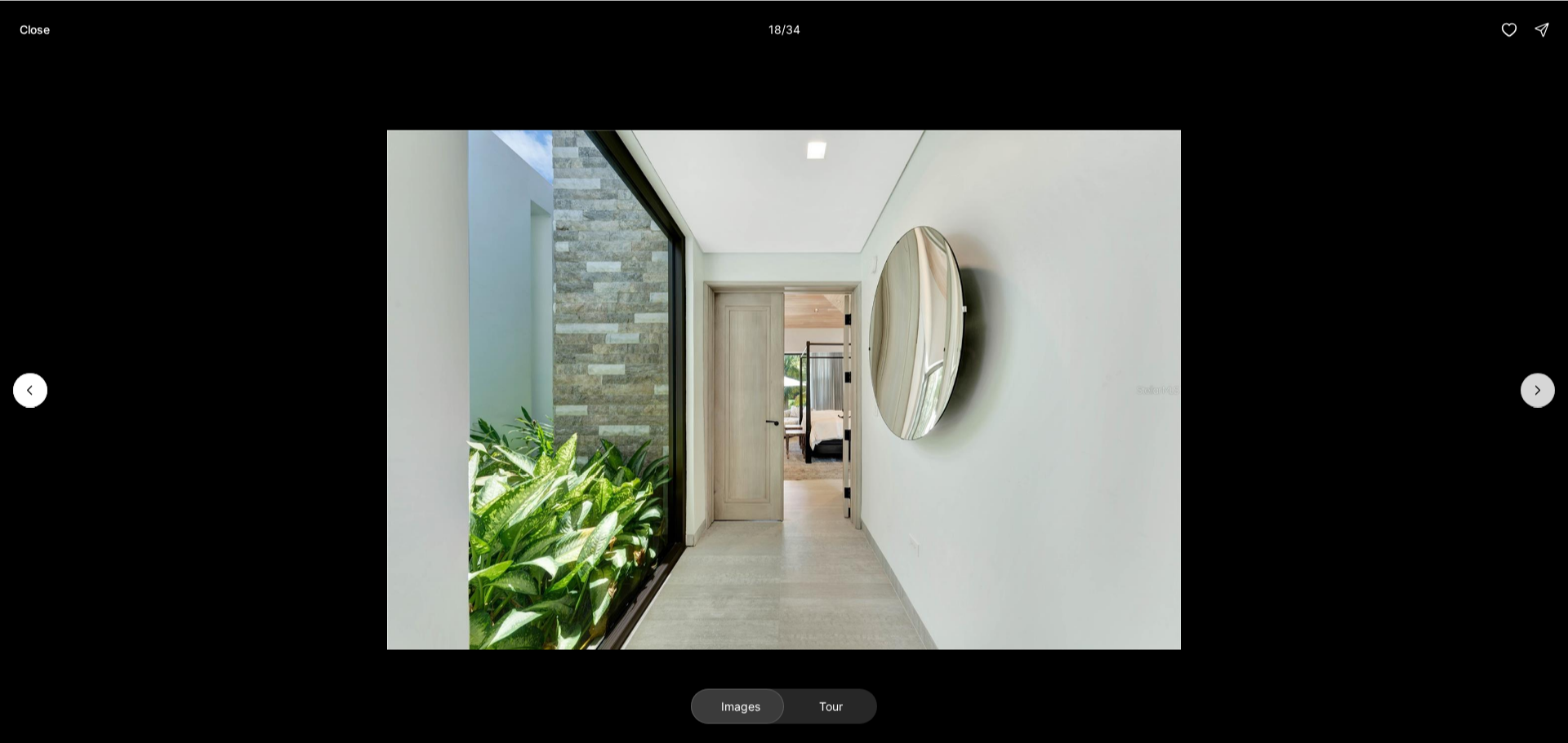
click at [1540, 392] on icon "Next slide" at bounding box center [1537, 390] width 17 height 17
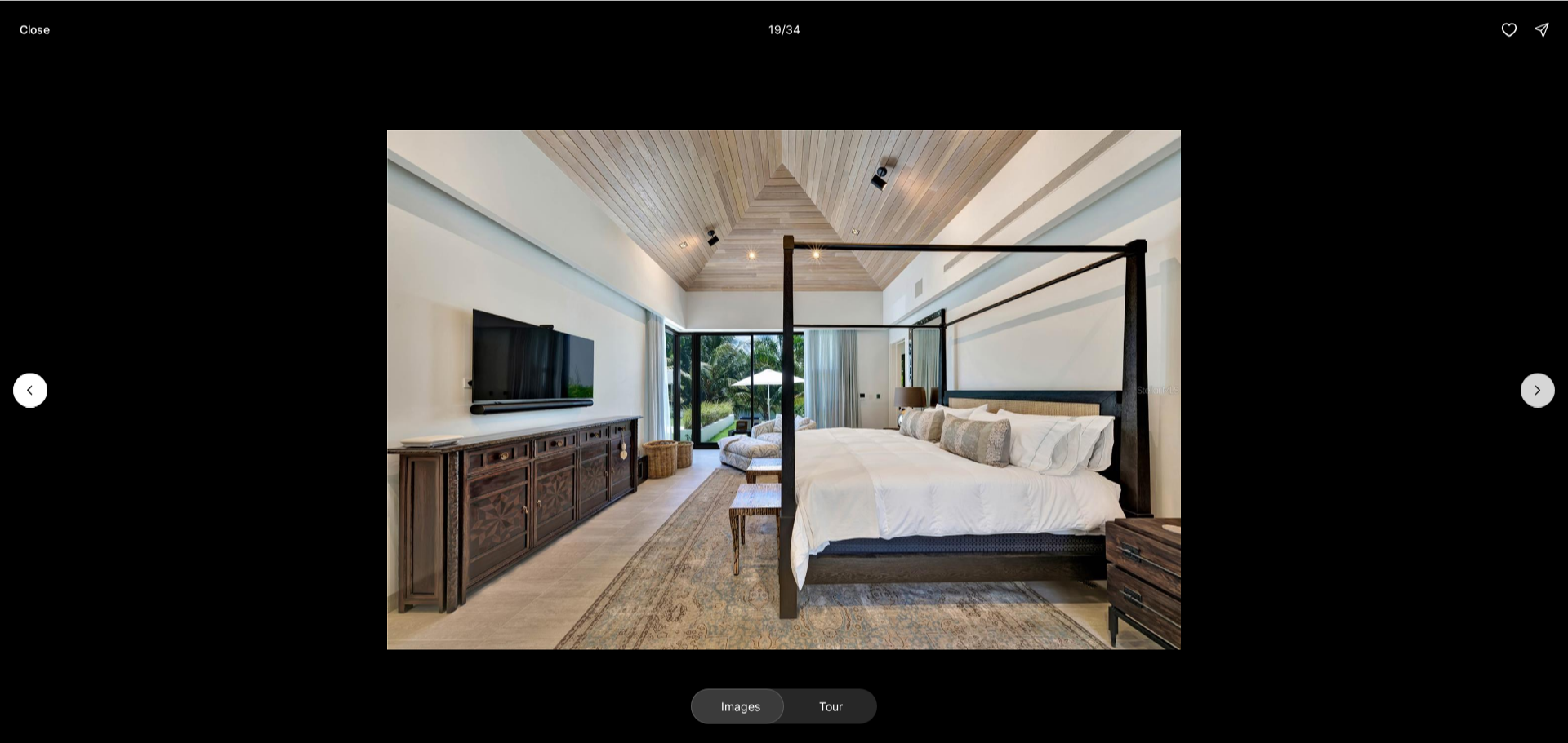
click at [1540, 392] on icon "Next slide" at bounding box center [1537, 390] width 17 height 17
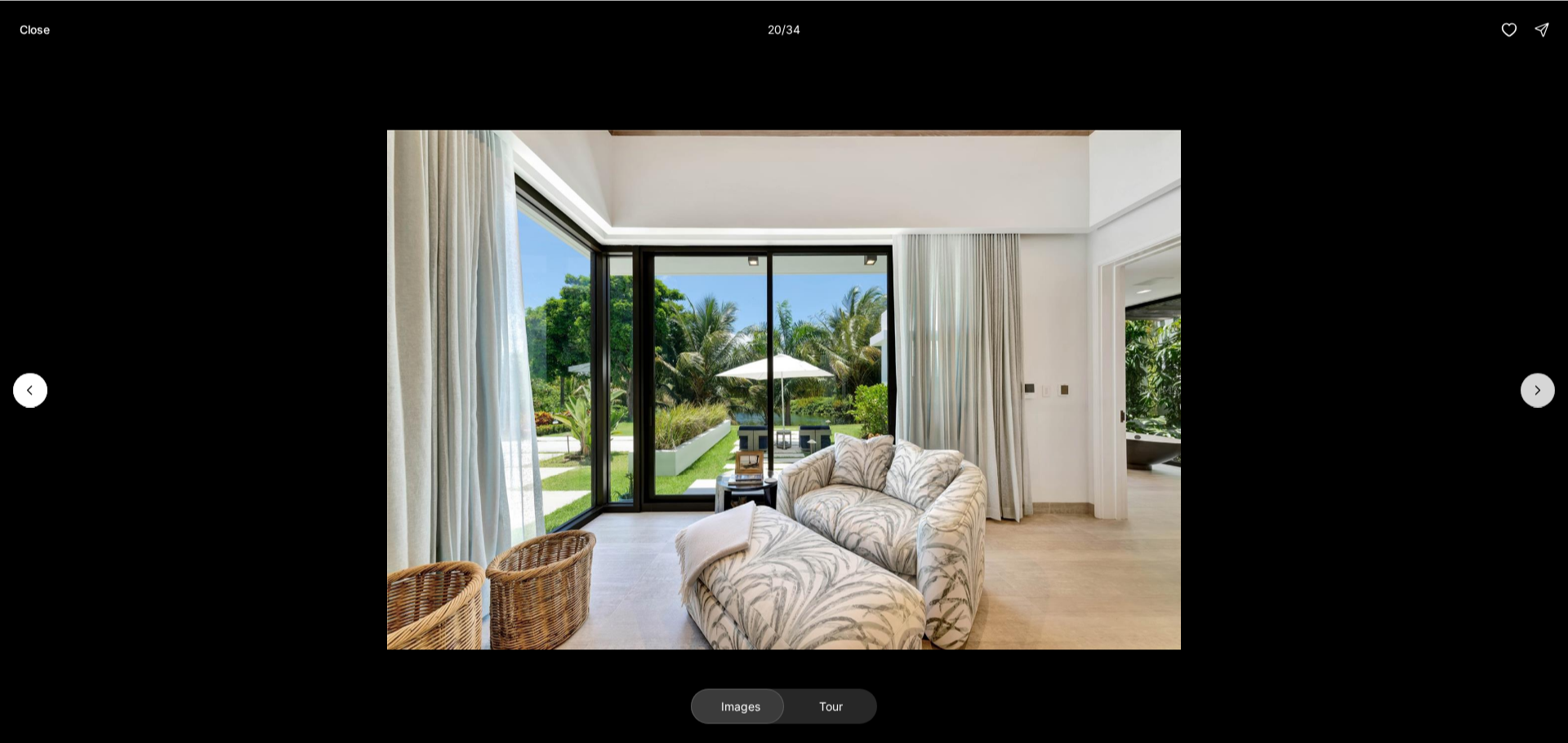
click at [1540, 392] on icon "Next slide" at bounding box center [1537, 390] width 17 height 17
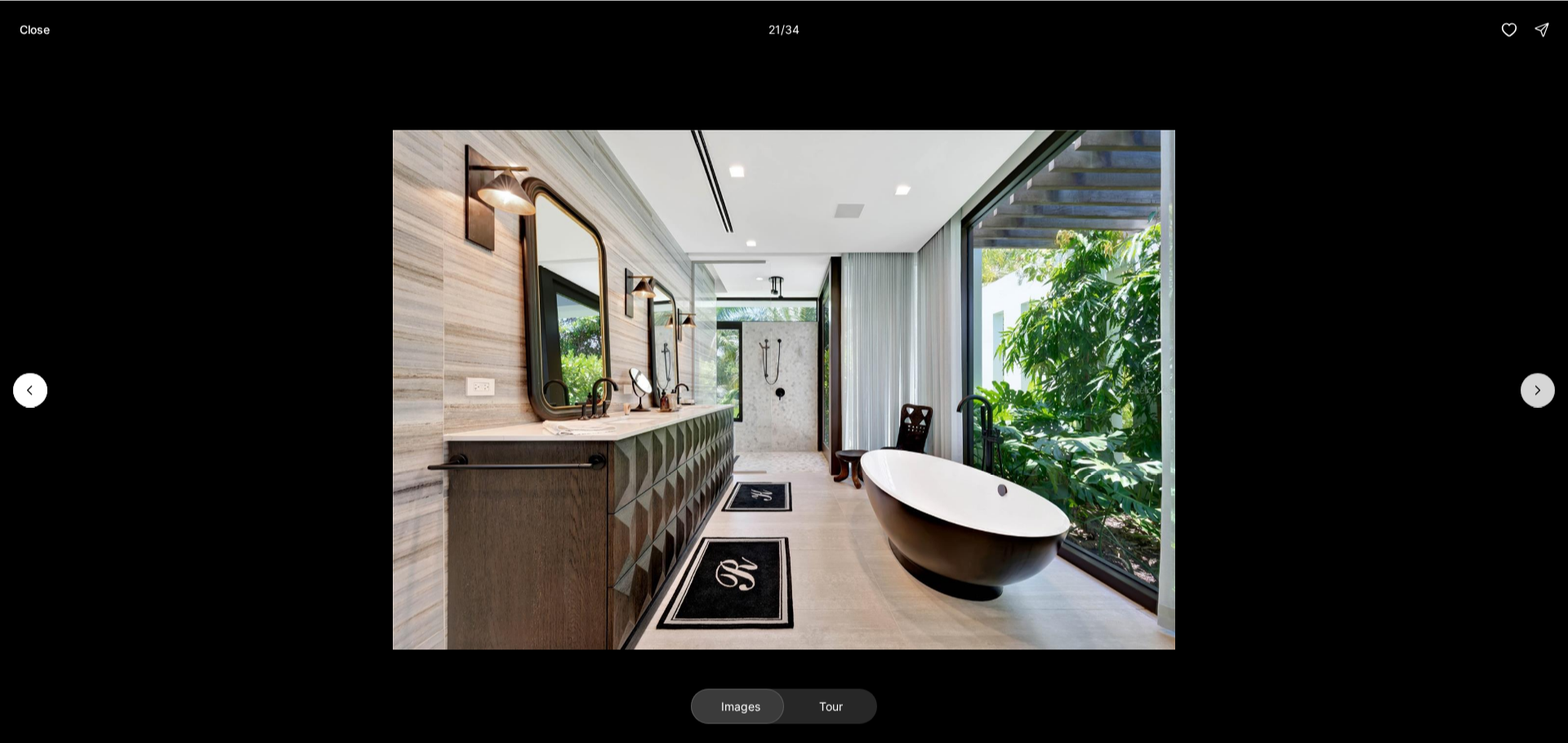
click at [1540, 392] on icon "Next slide" at bounding box center [1537, 390] width 17 height 17
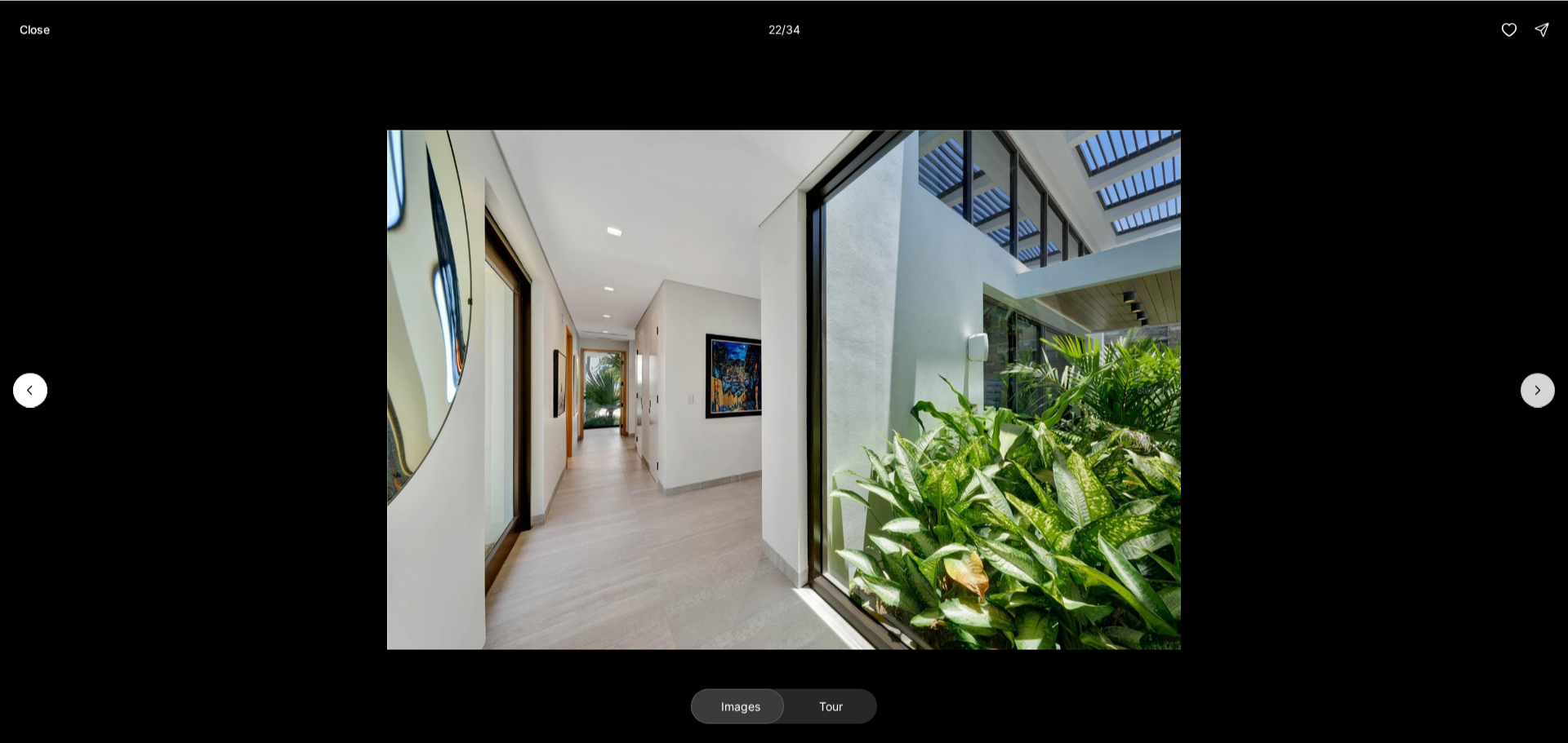
click at [1540, 392] on icon "Next slide" at bounding box center [1537, 390] width 17 height 17
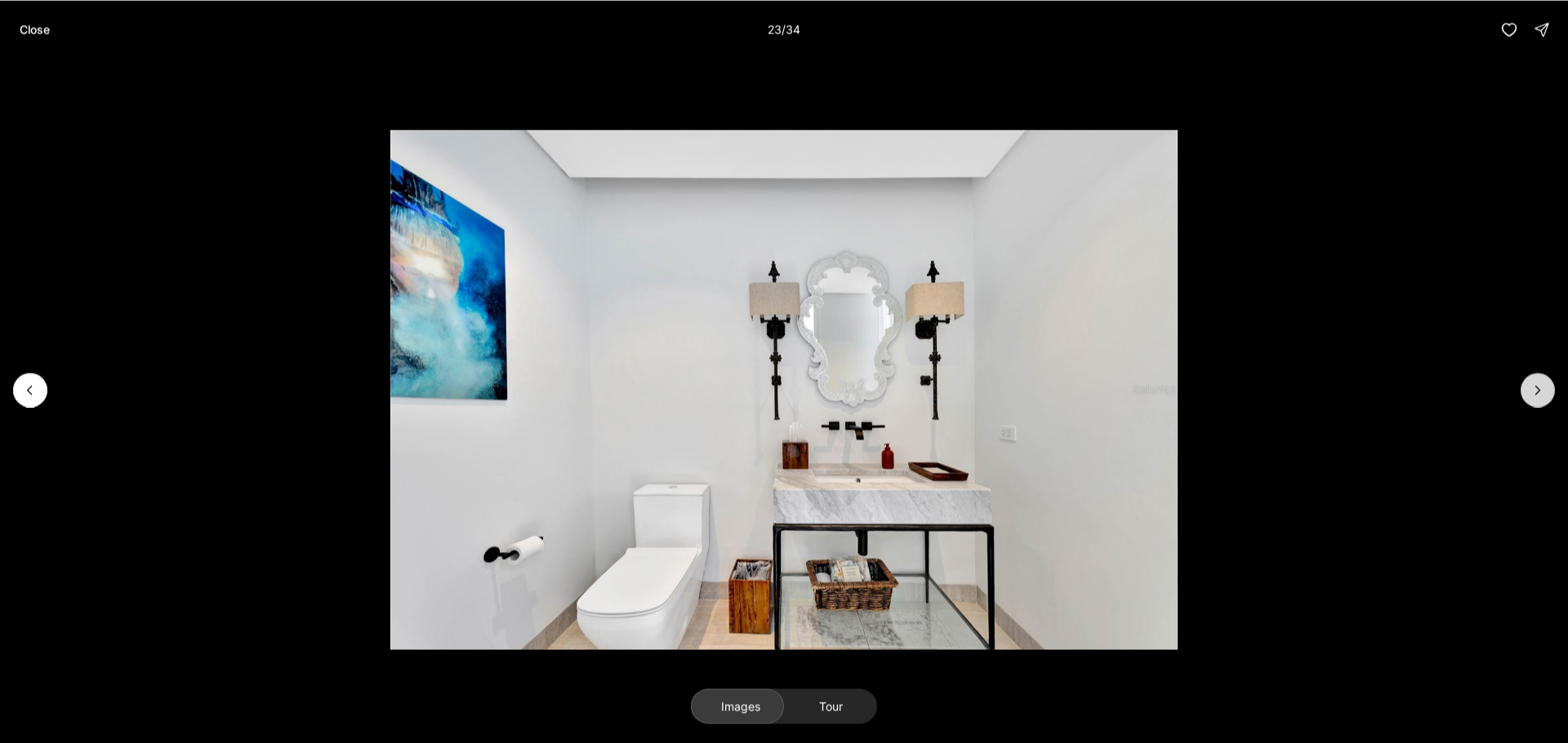
click at [1540, 392] on icon "Next slide" at bounding box center [1537, 390] width 17 height 17
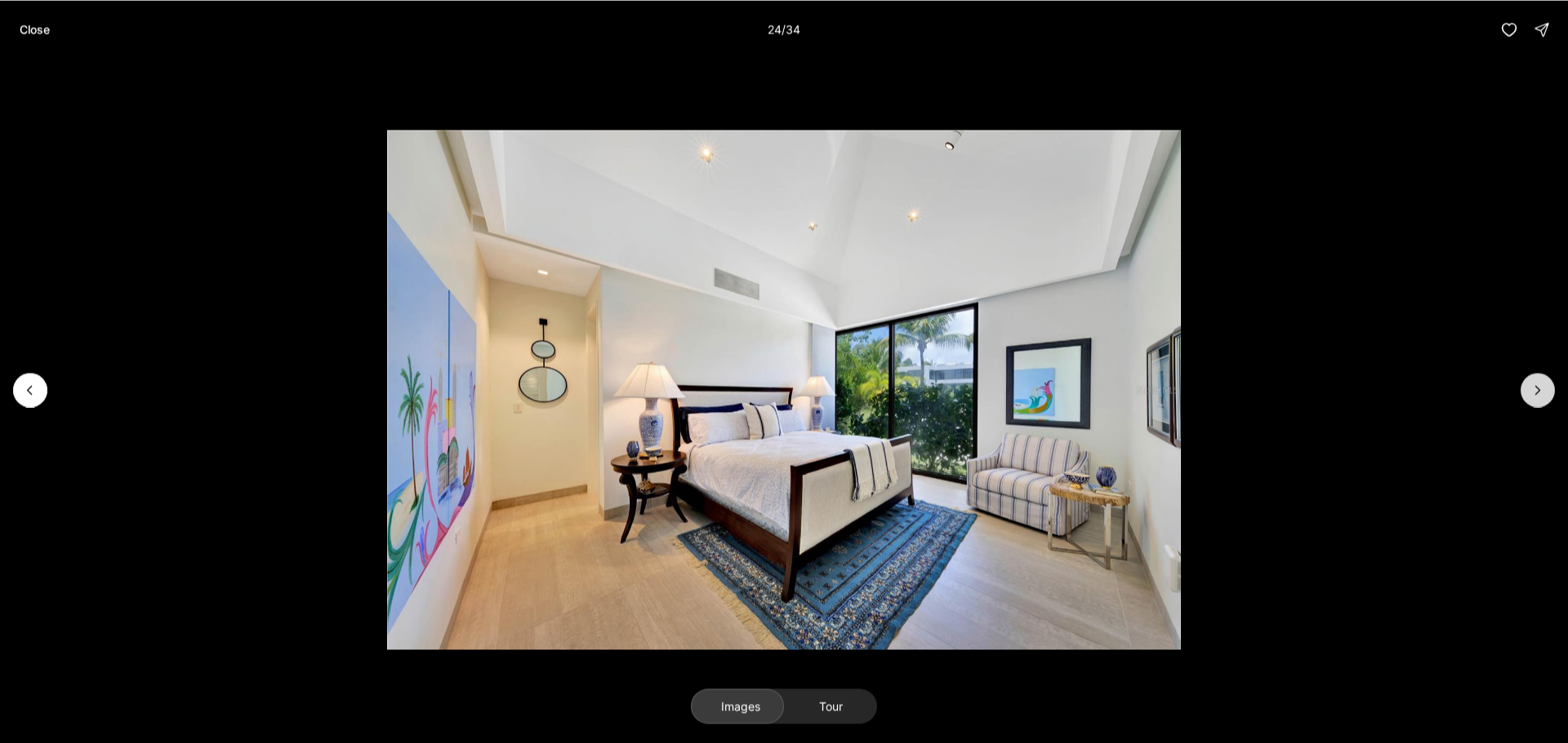
click at [1540, 392] on icon "Next slide" at bounding box center [1537, 390] width 17 height 17
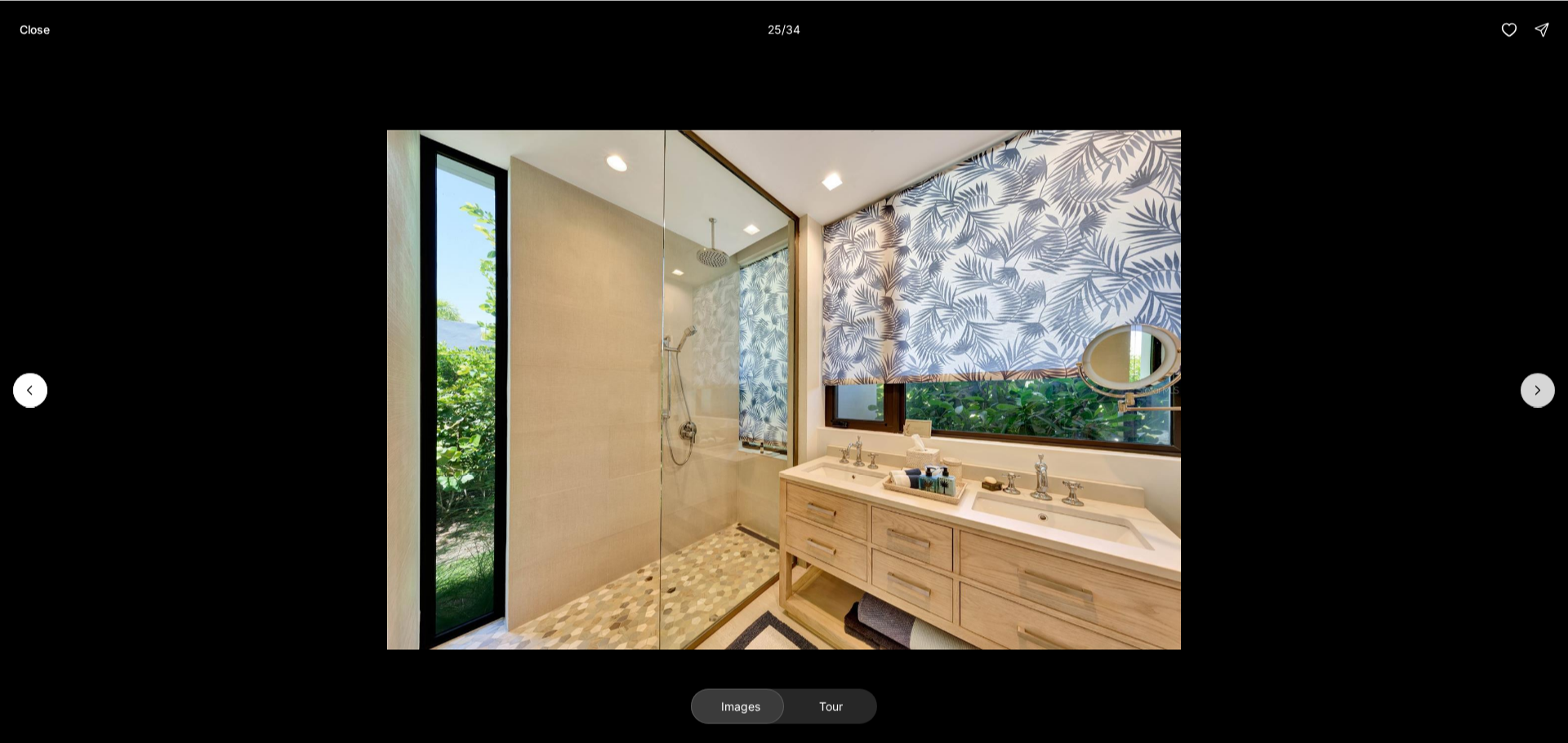
click at [1540, 392] on icon "Next slide" at bounding box center [1537, 390] width 17 height 17
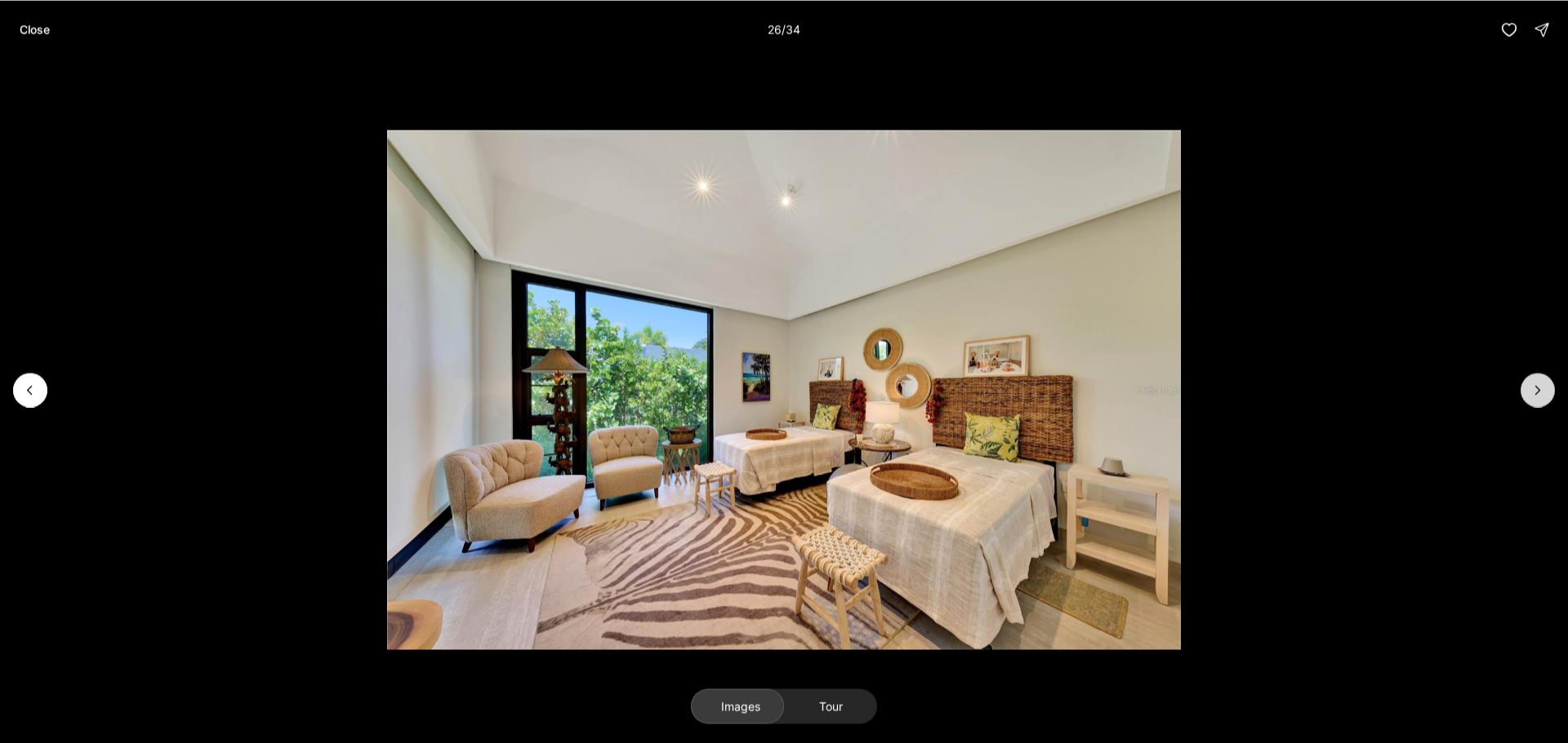
click at [1540, 392] on icon "Next slide" at bounding box center [1537, 390] width 17 height 17
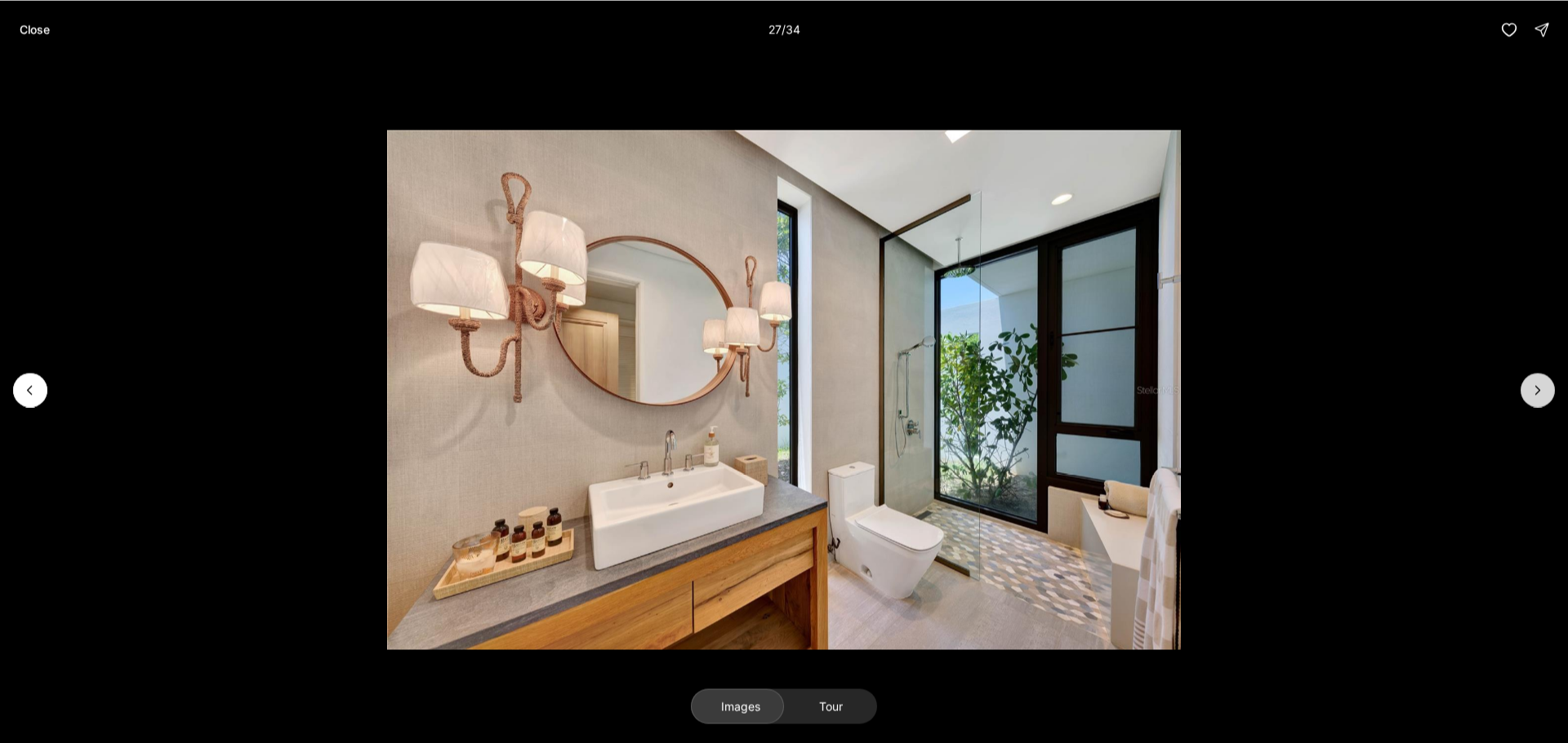
click at [1540, 392] on icon "Next slide" at bounding box center [1537, 390] width 17 height 17
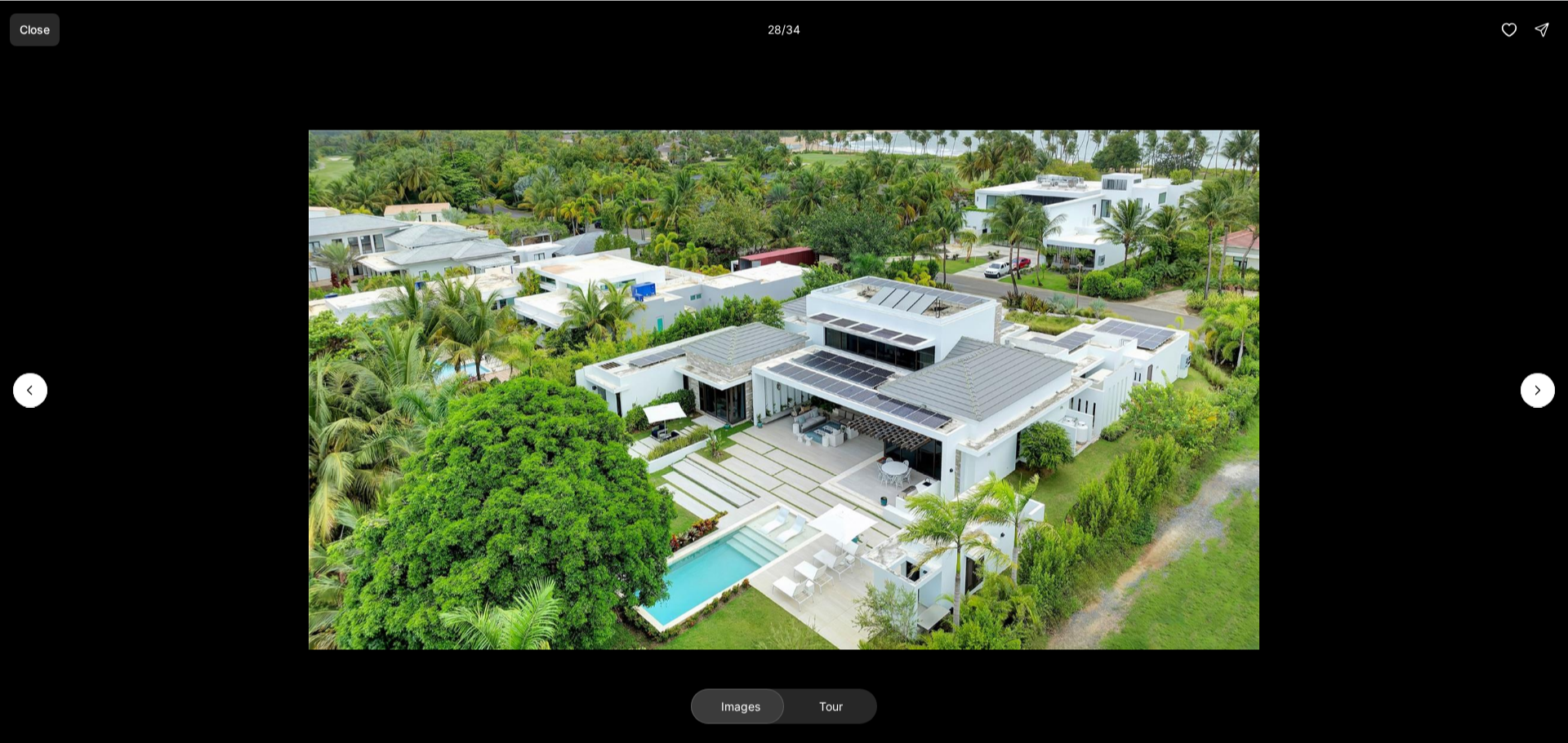
click at [24, 25] on p "Close" at bounding box center [34, 29] width 31 height 13
